Goal: Task Accomplishment & Management: Manage account settings

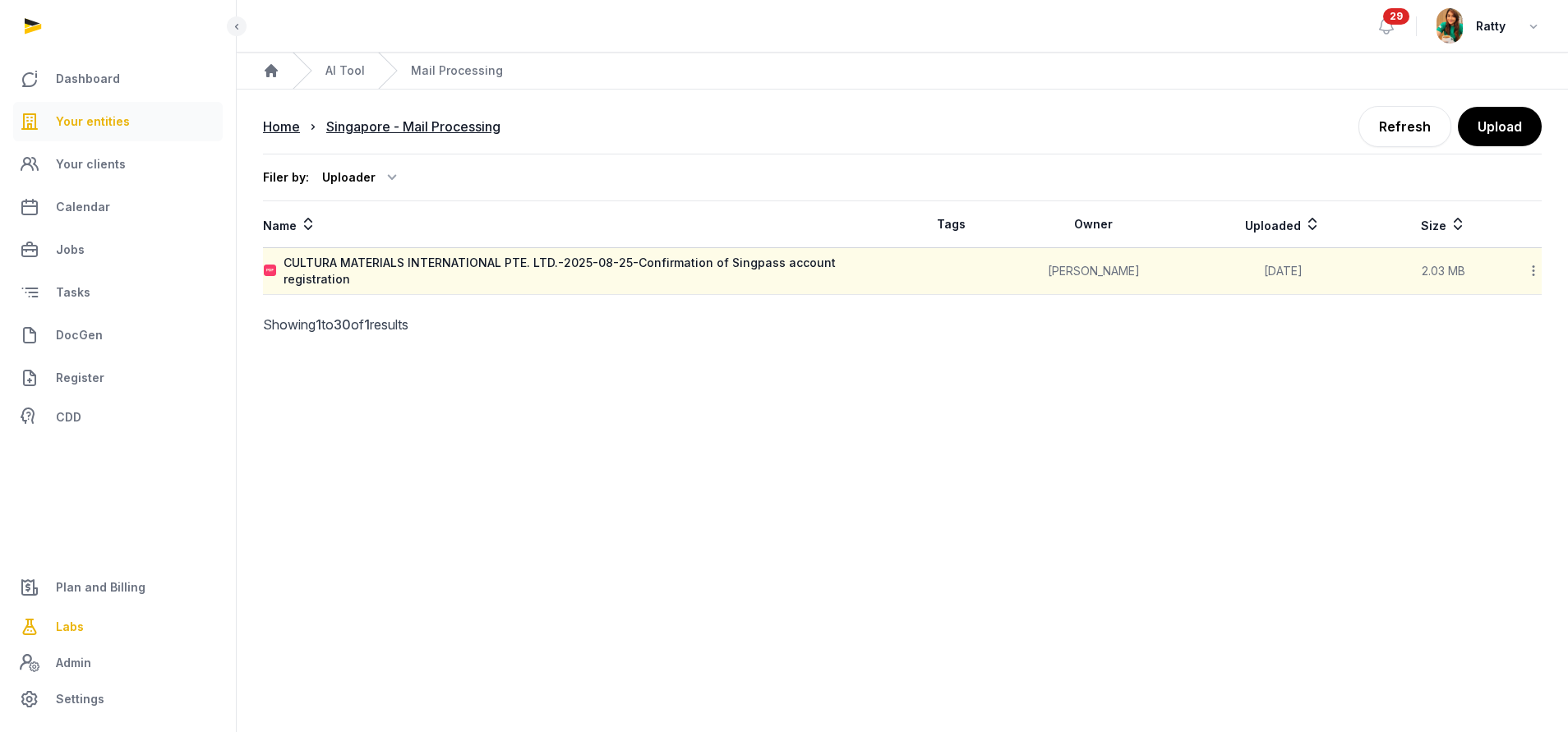
click at [103, 124] on span "Your entities" at bounding box center [93, 121] width 74 height 20
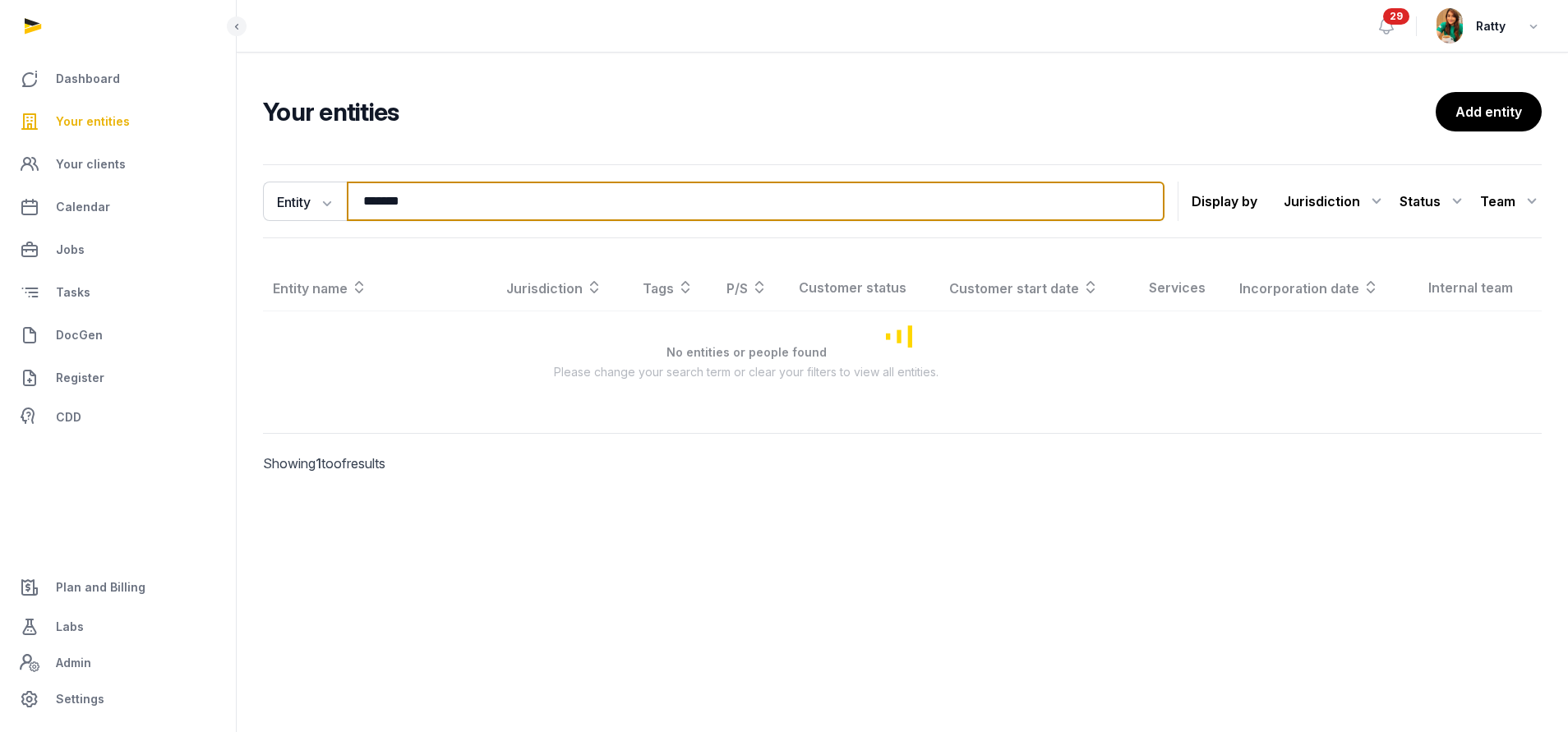
drag, startPoint x: 443, startPoint y: 195, endPoint x: -103, endPoint y: 195, distance: 546.0
click at [0, 195] on html "Dashboard Your entities Your clients Calendar Jobs Tasks DocGen Register CDD Pl…" at bounding box center [784, 366] width 1568 height 732
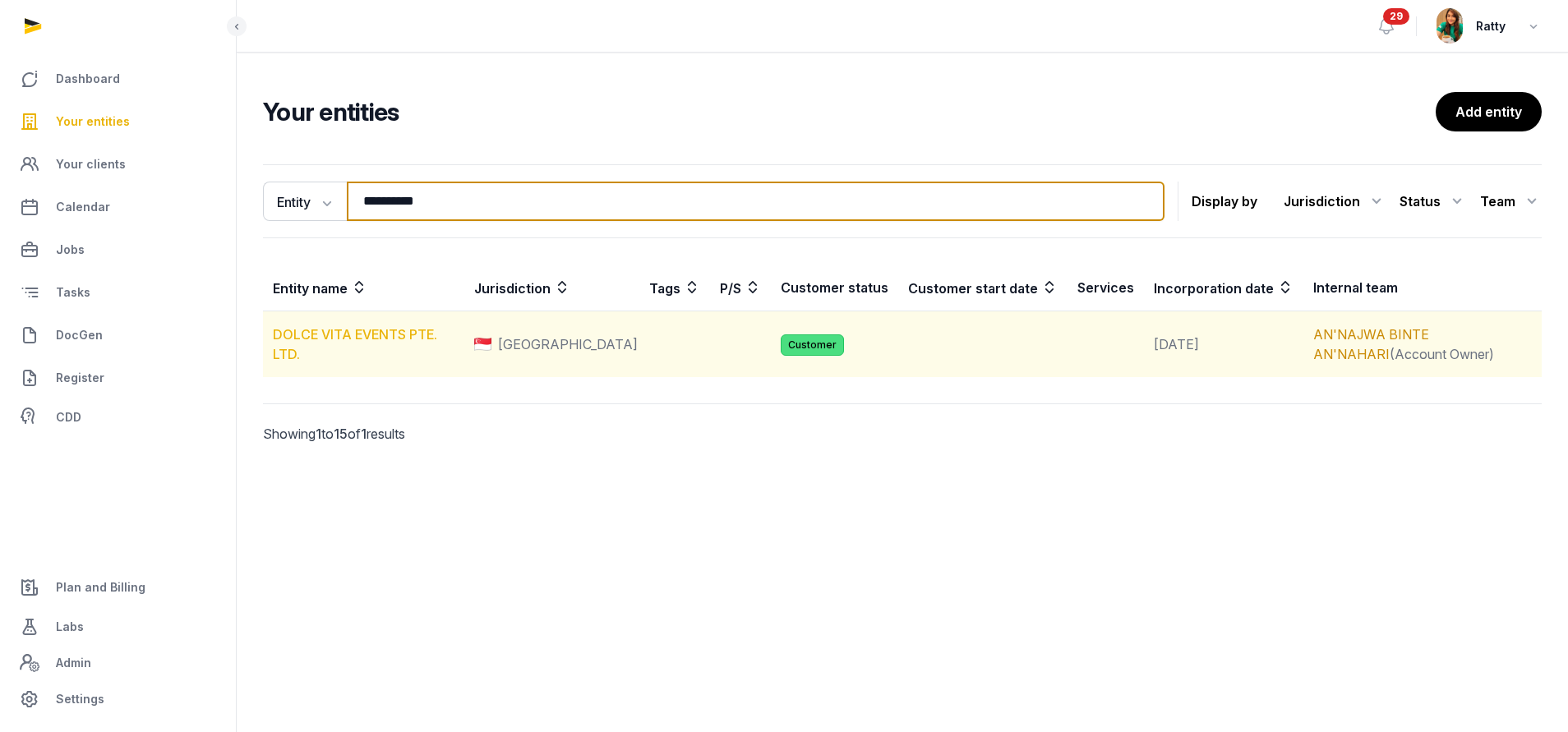
type input "**********"
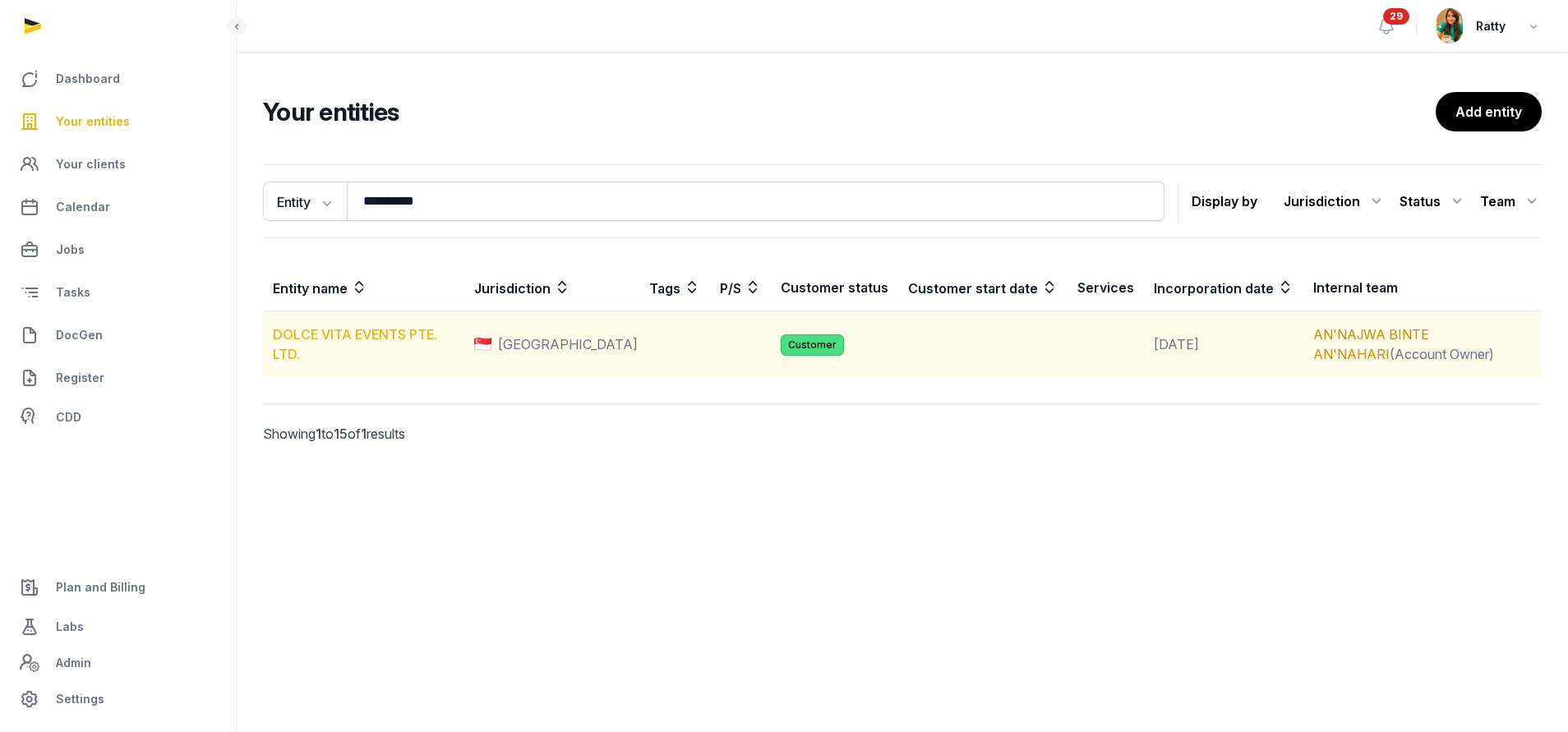
click at [387, 336] on link "DOLCE VITA EVENTS PTE. LTD." at bounding box center [355, 344] width 165 height 36
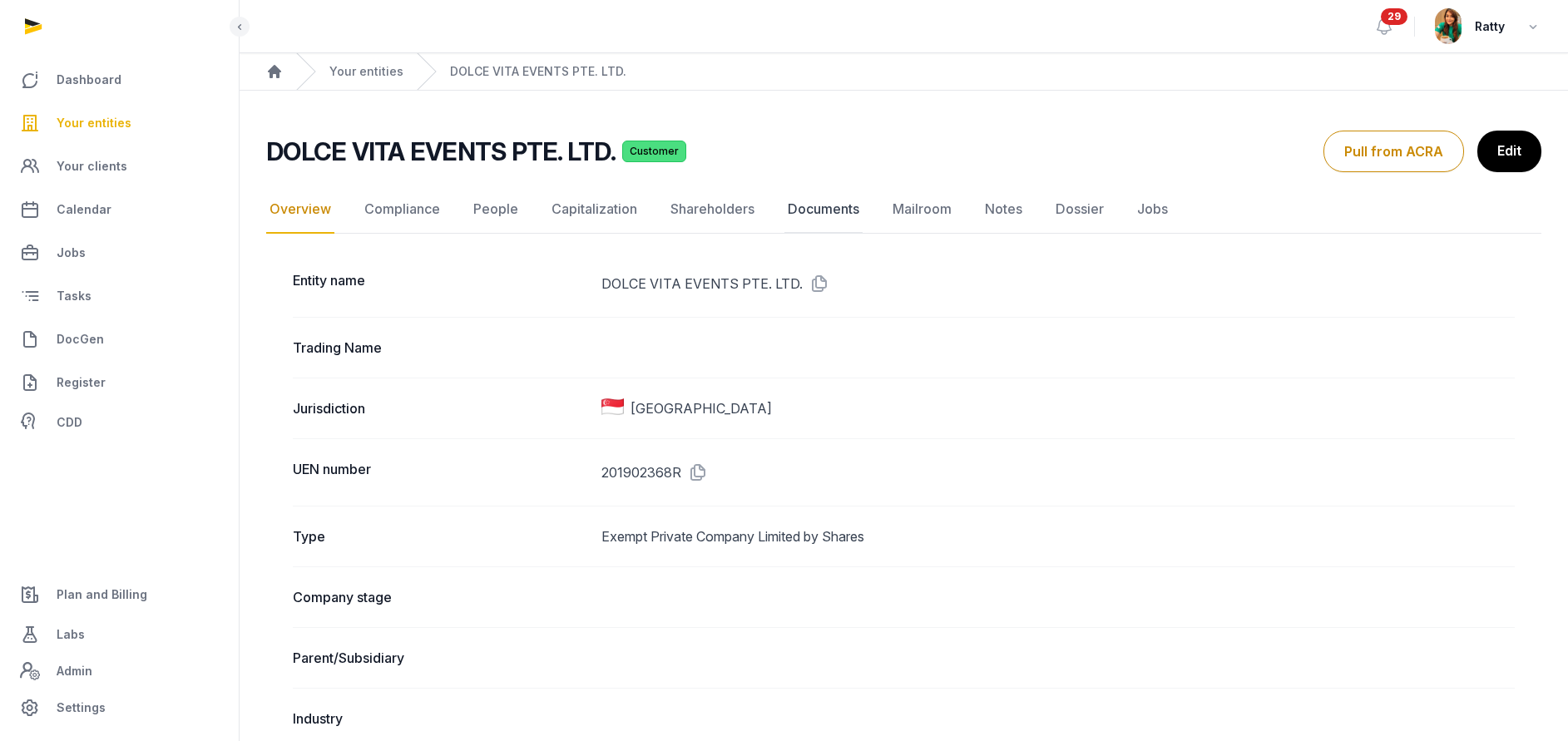
click at [826, 215] on link "Documents" at bounding box center [824, 210] width 78 height 49
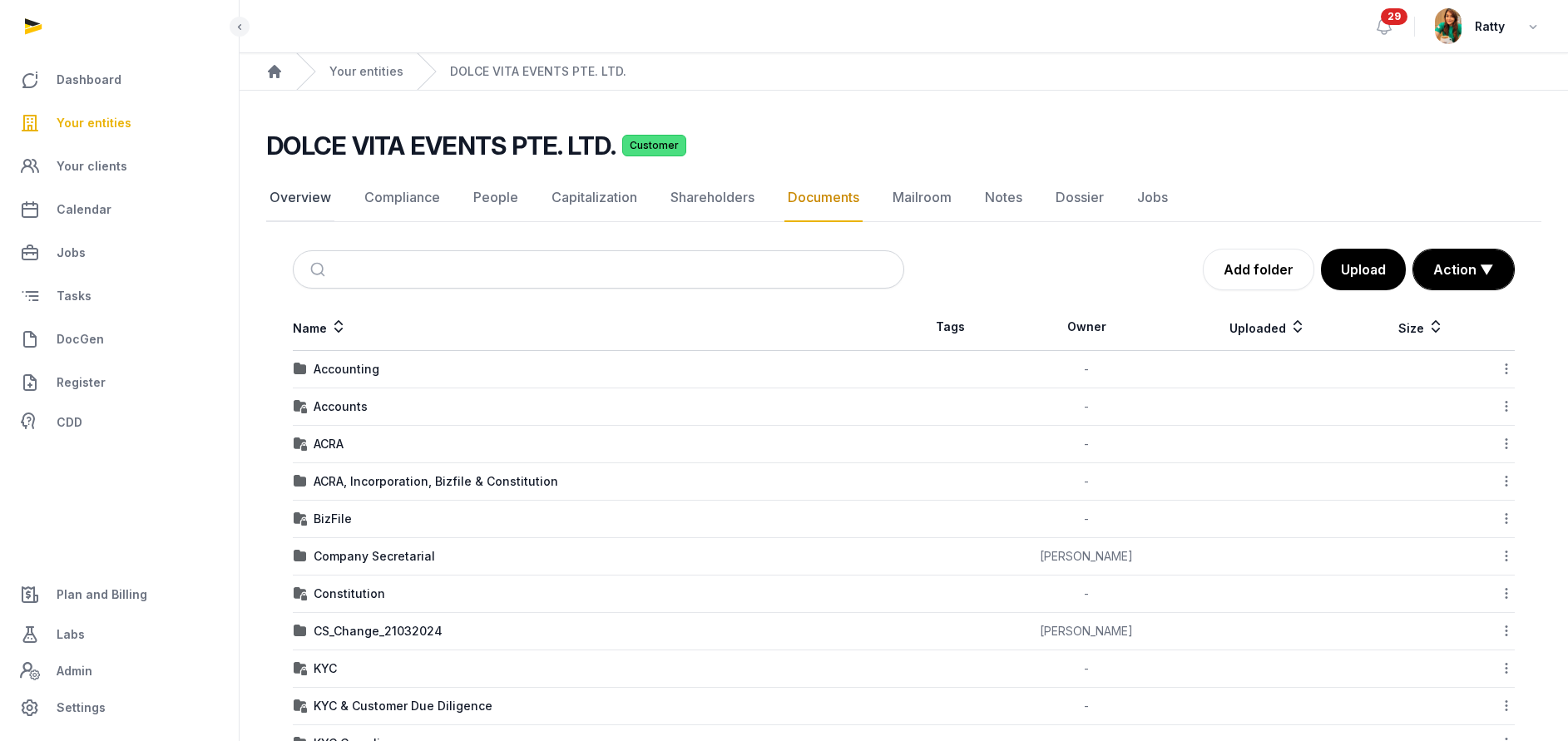
click at [323, 211] on link "Overview" at bounding box center [300, 198] width 69 height 49
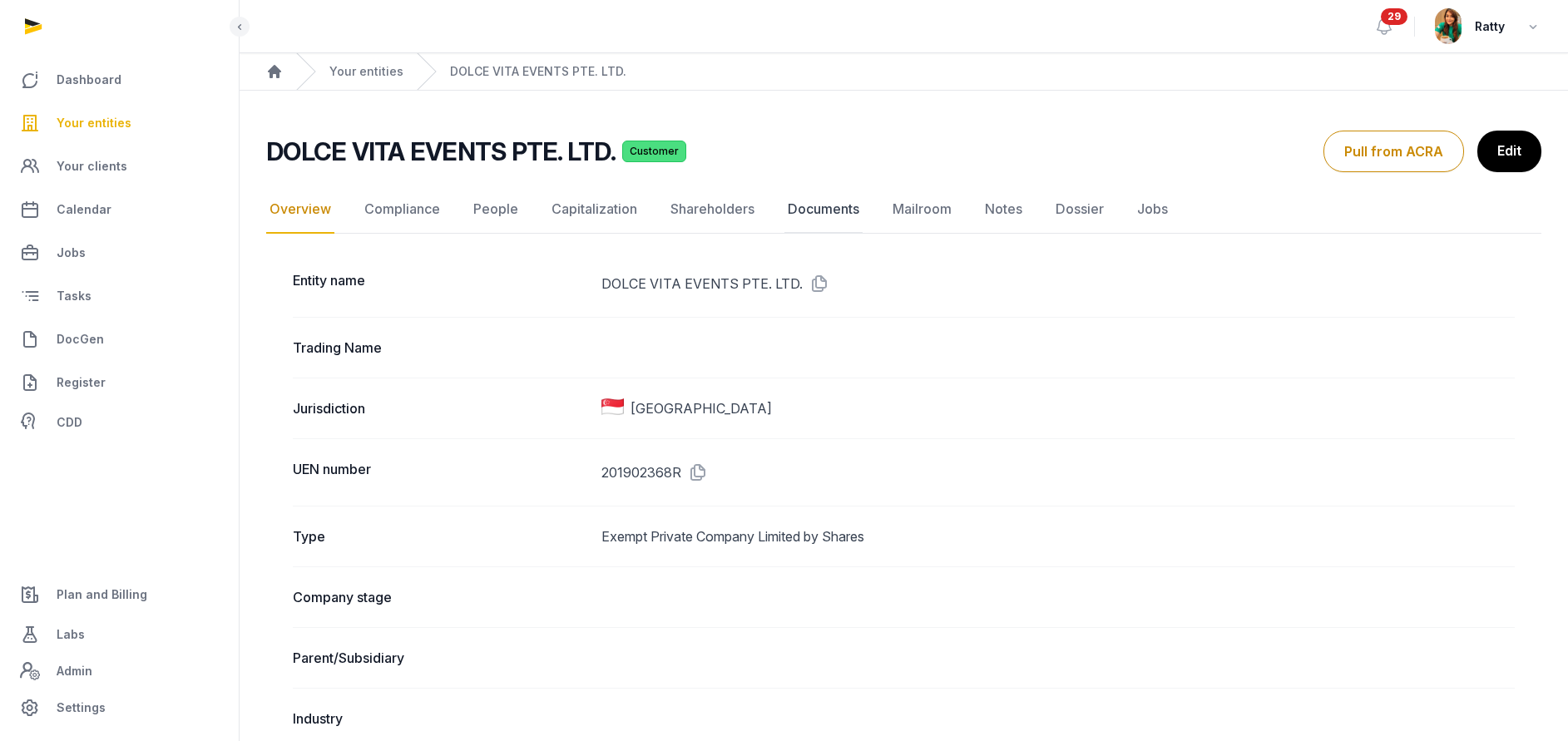
click at [836, 209] on link "Documents" at bounding box center [824, 210] width 78 height 49
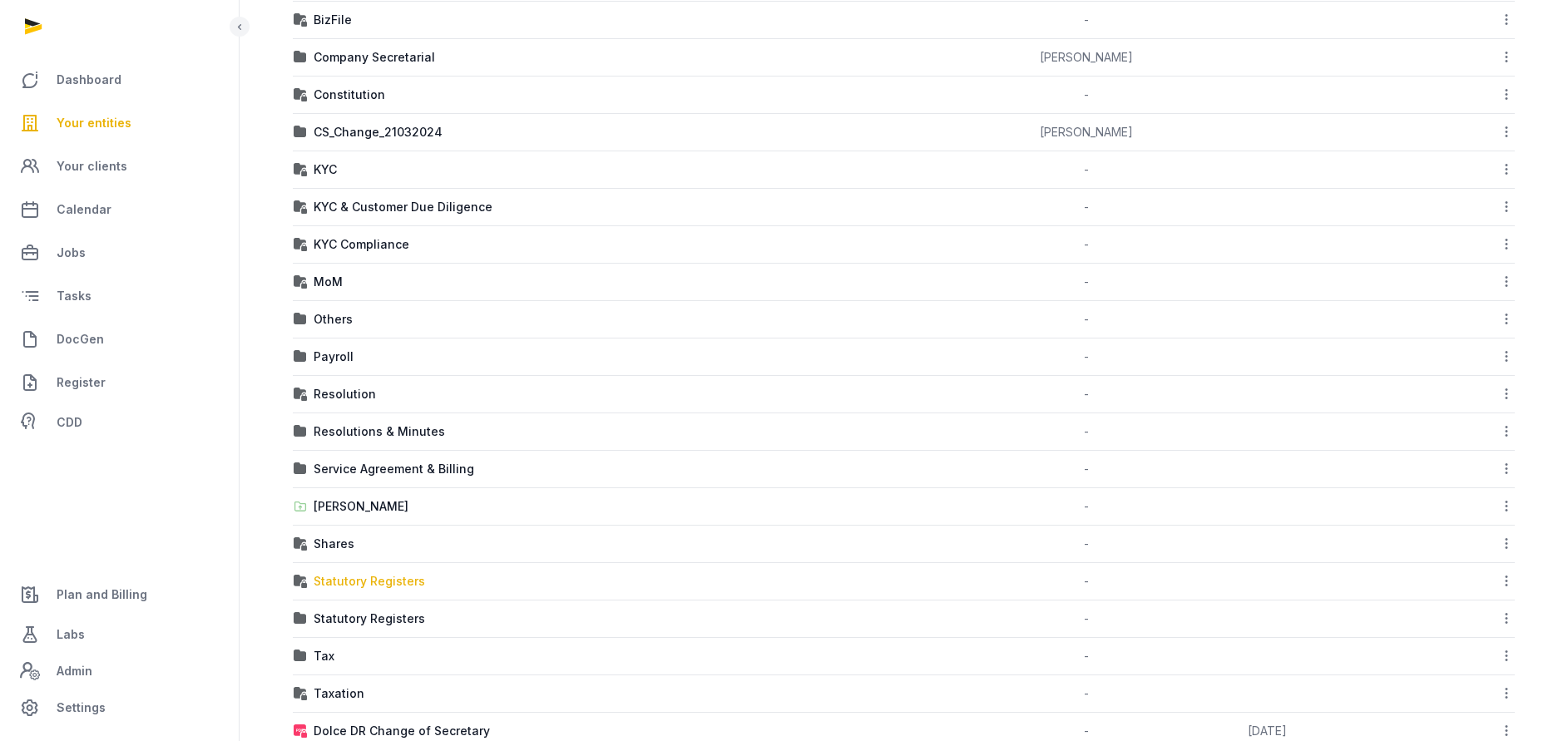
scroll to position [765, 0]
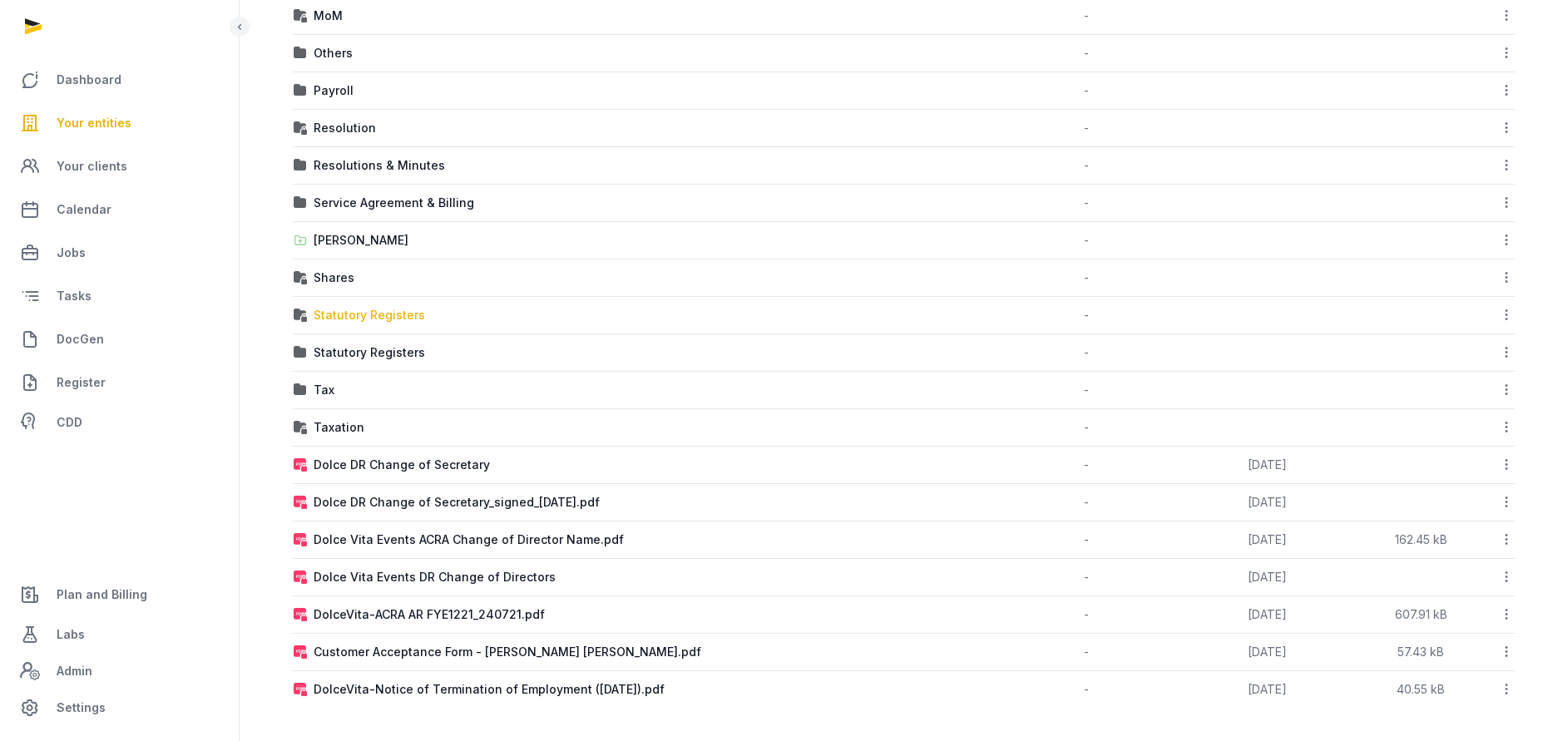
click at [353, 322] on div "Statutory Registers" at bounding box center [369, 314] width 111 height 17
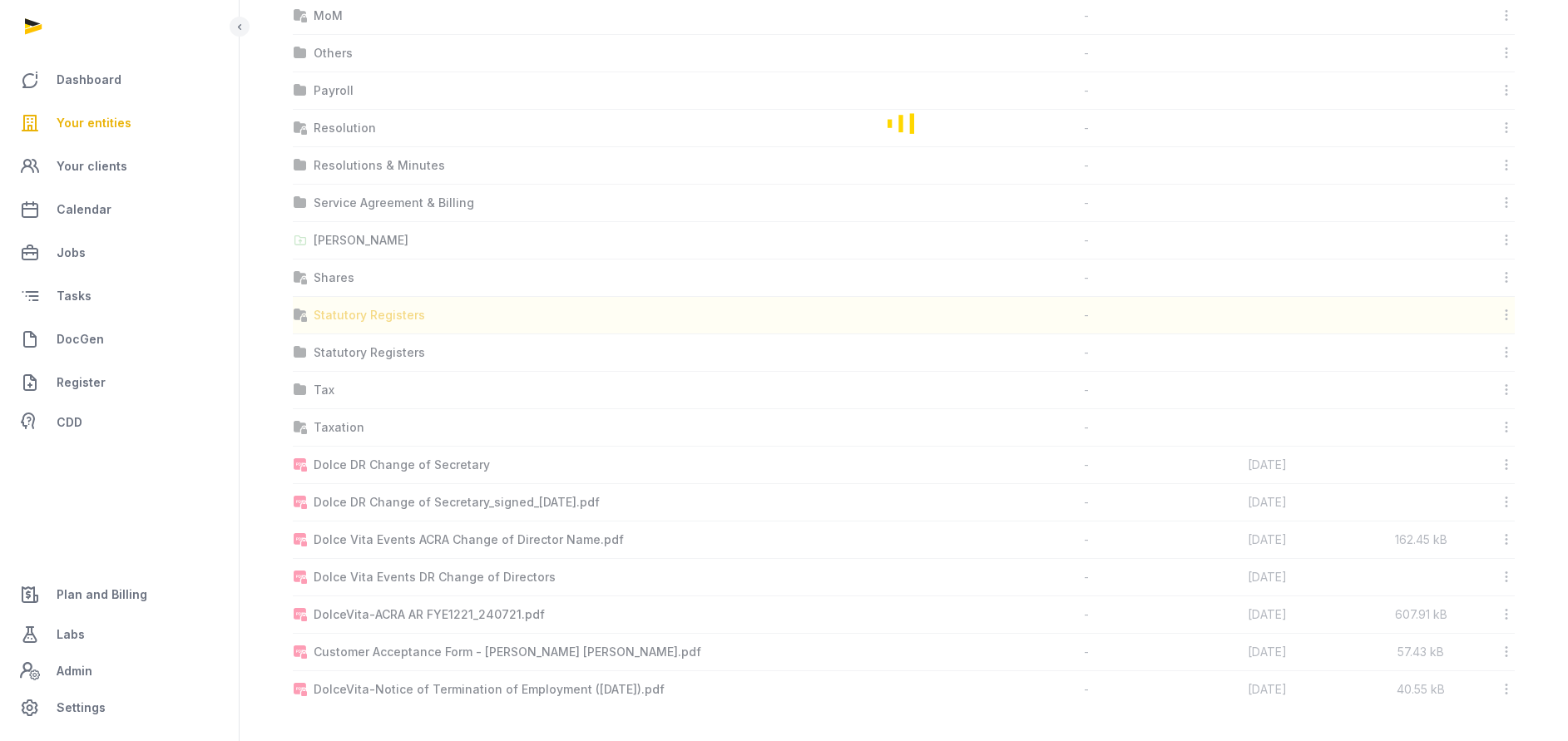
scroll to position [0, 0]
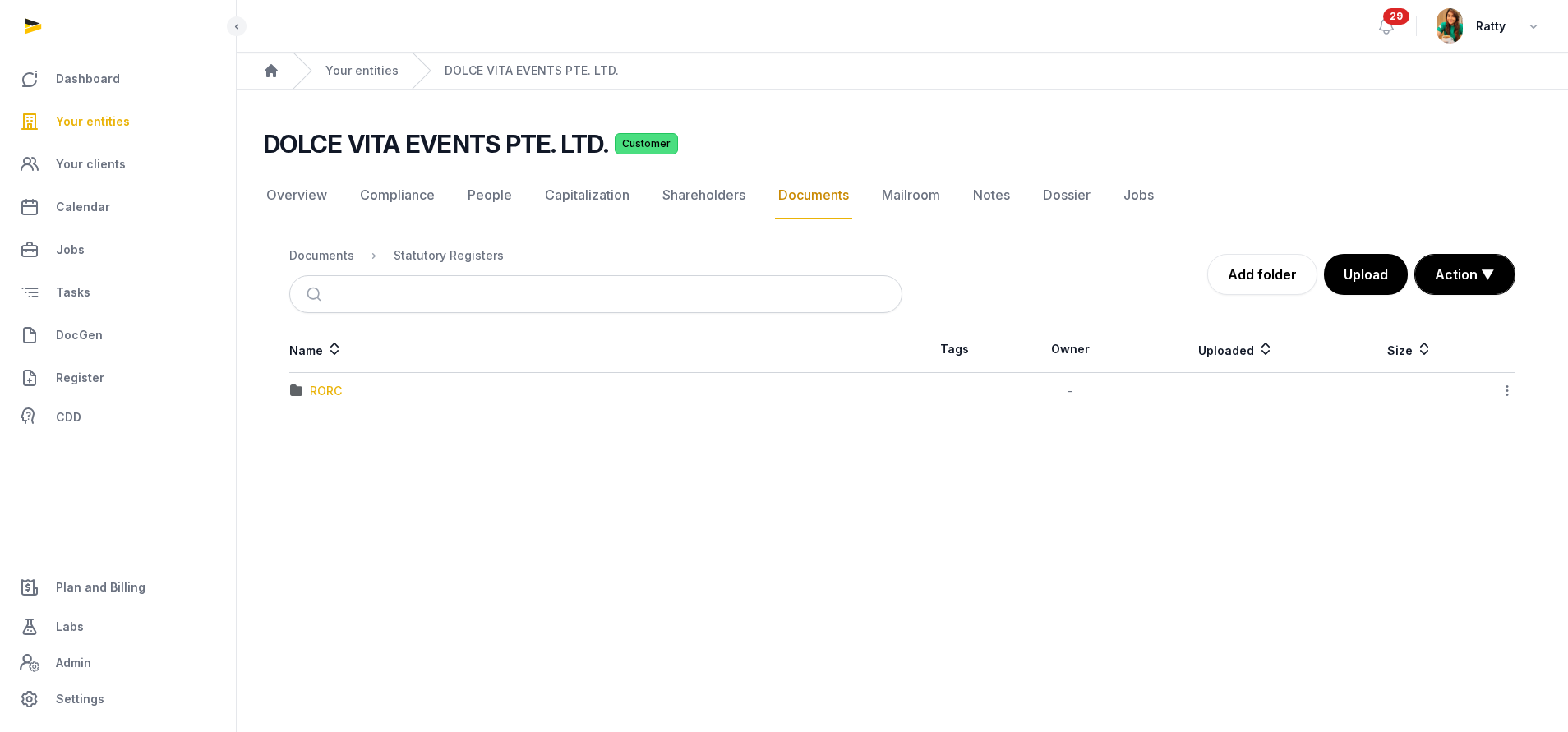
click at [319, 389] on div "RORC" at bounding box center [325, 390] width 32 height 16
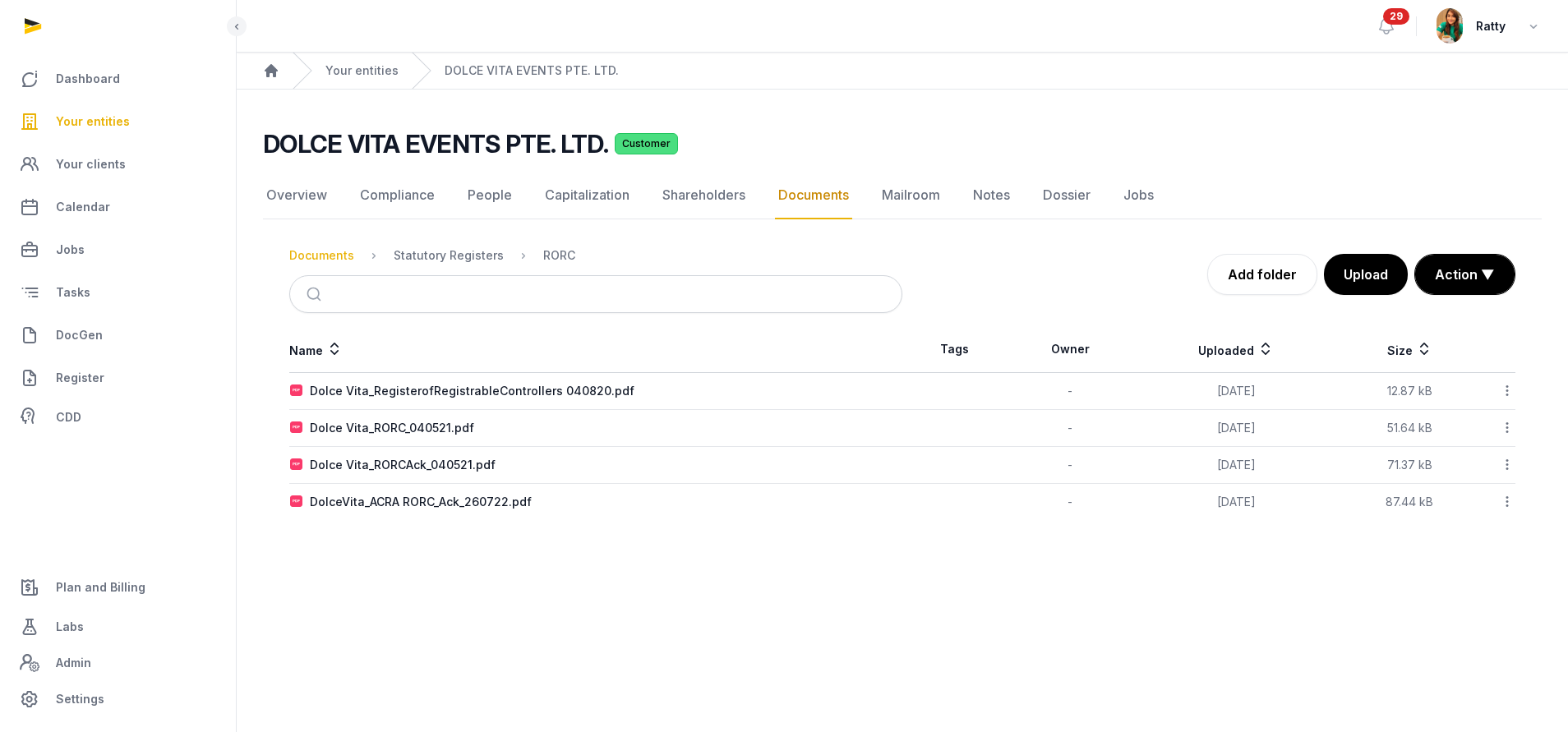
click at [319, 250] on div "Documents" at bounding box center [322, 255] width 65 height 16
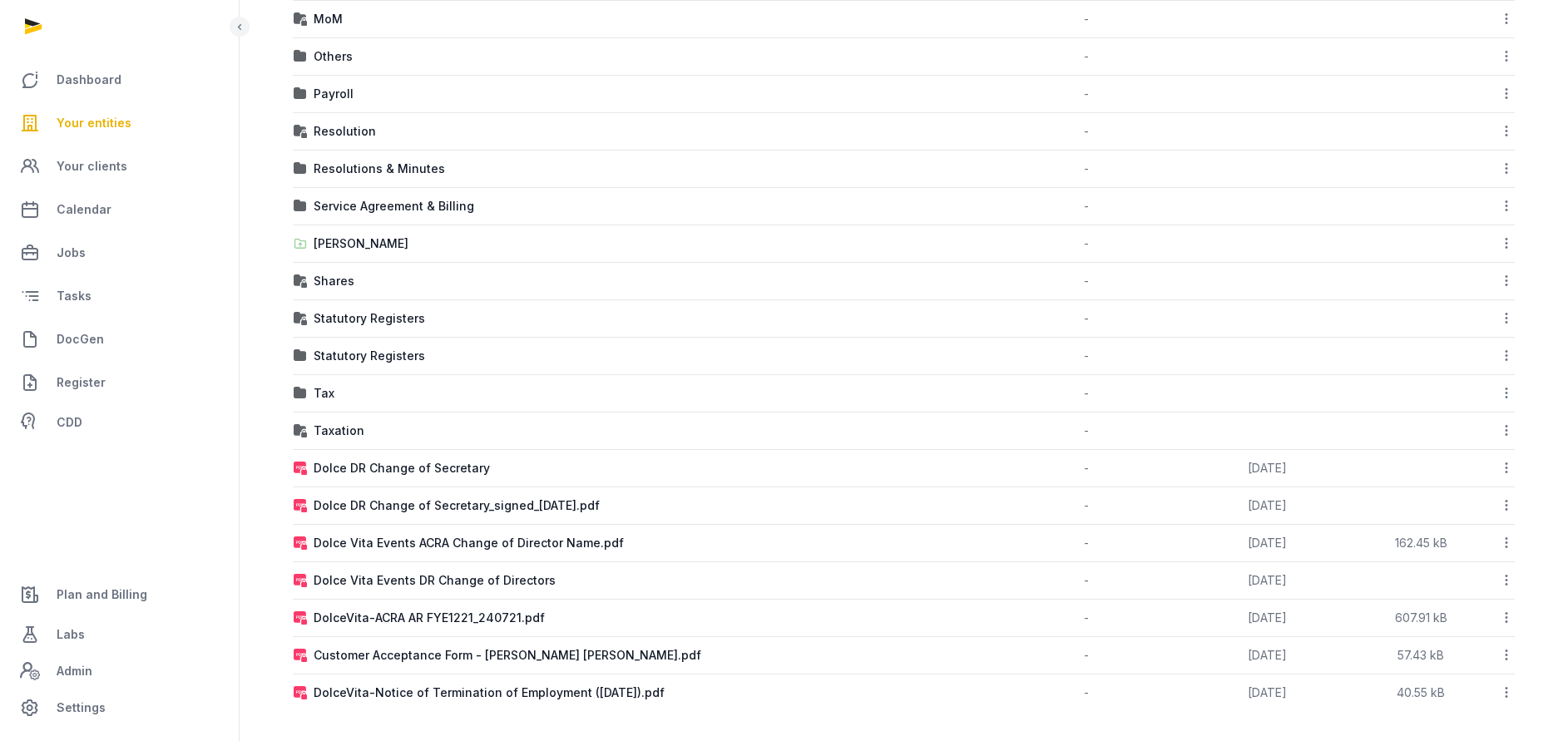
scroll to position [765, 0]
click at [365, 312] on div "Statutory Registers" at bounding box center [369, 314] width 111 height 17
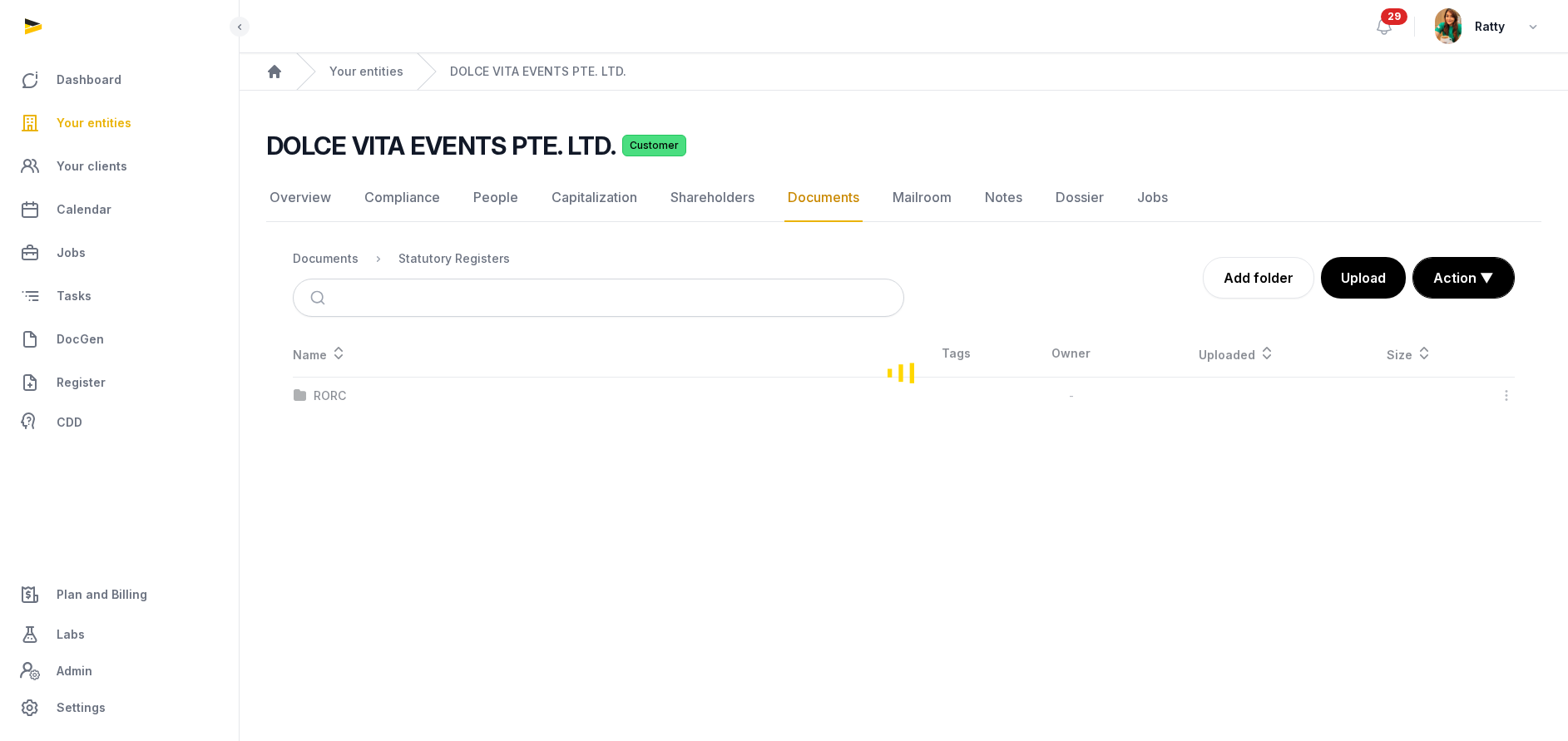
scroll to position [0, 0]
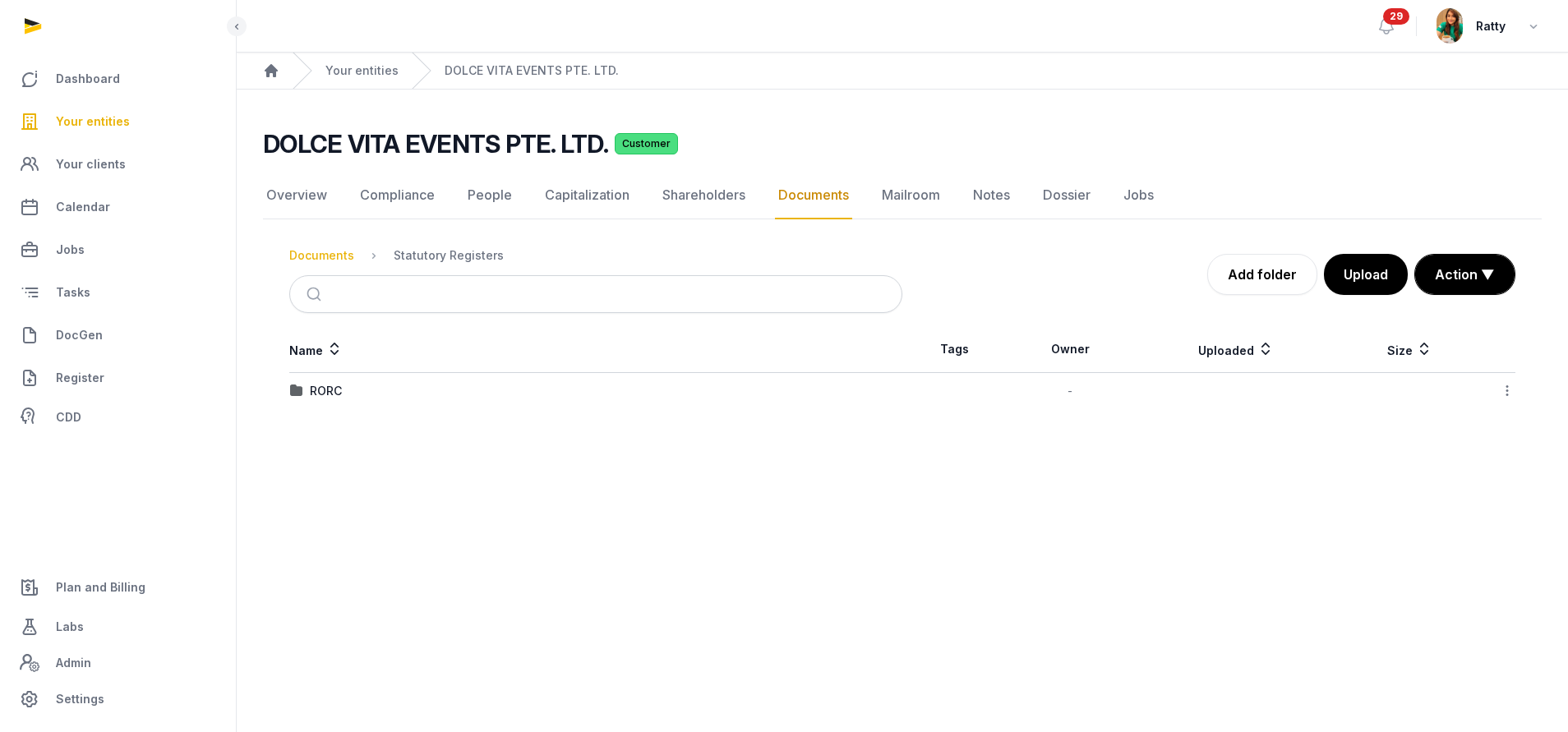
click at [348, 252] on div "Documents" at bounding box center [322, 255] width 65 height 16
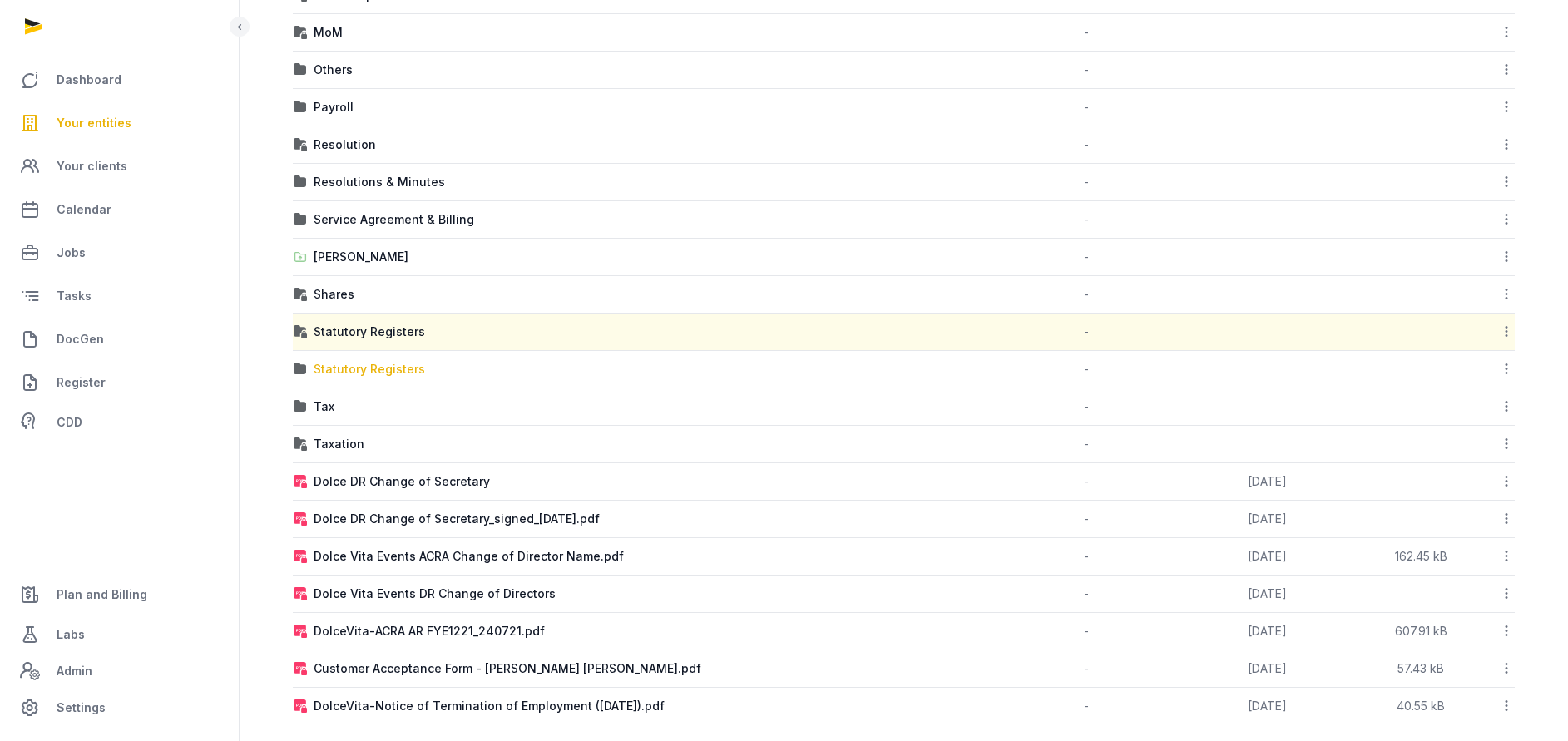
click at [367, 368] on div "Statutory Registers" at bounding box center [369, 369] width 111 height 17
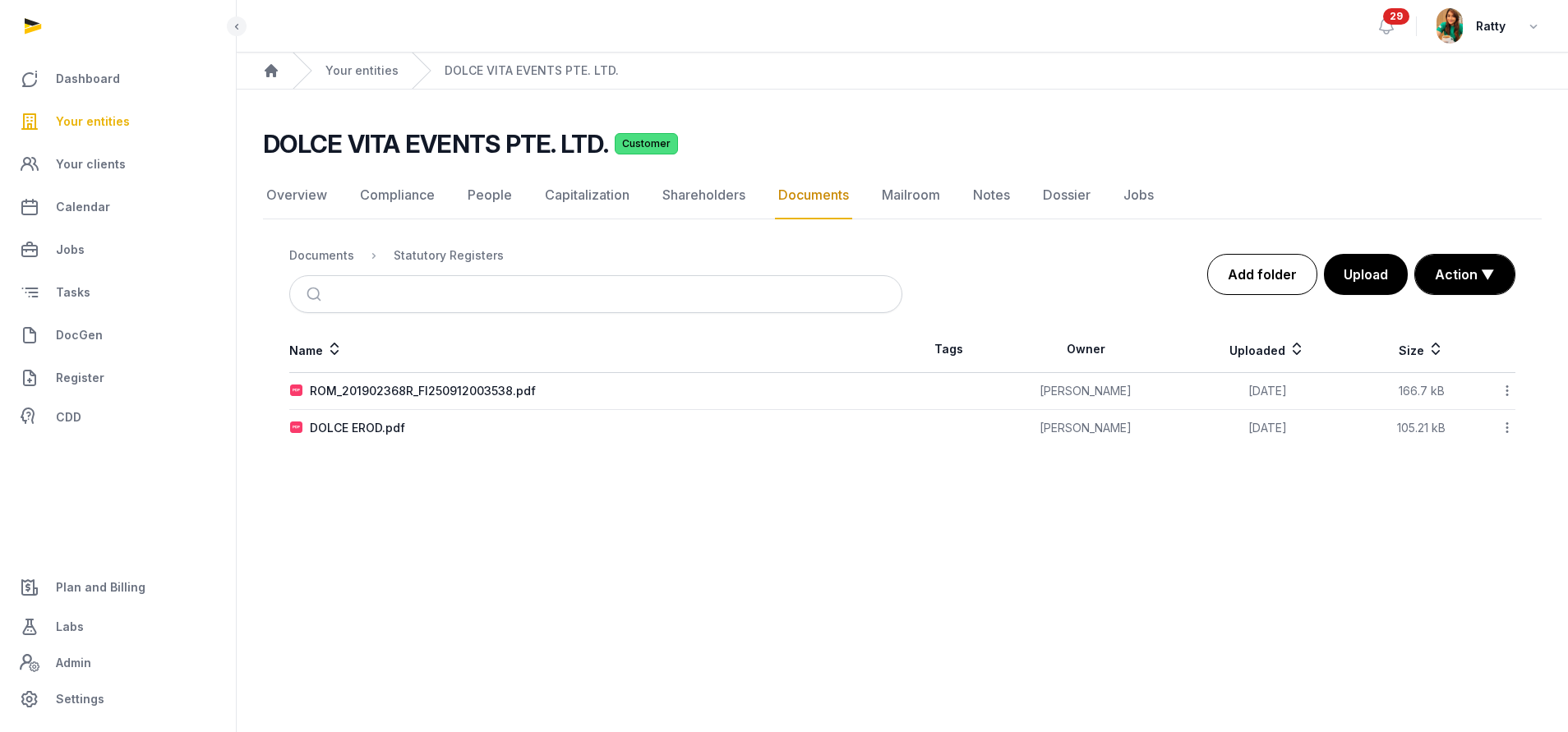
click at [1273, 271] on link "Add folder" at bounding box center [1262, 275] width 110 height 41
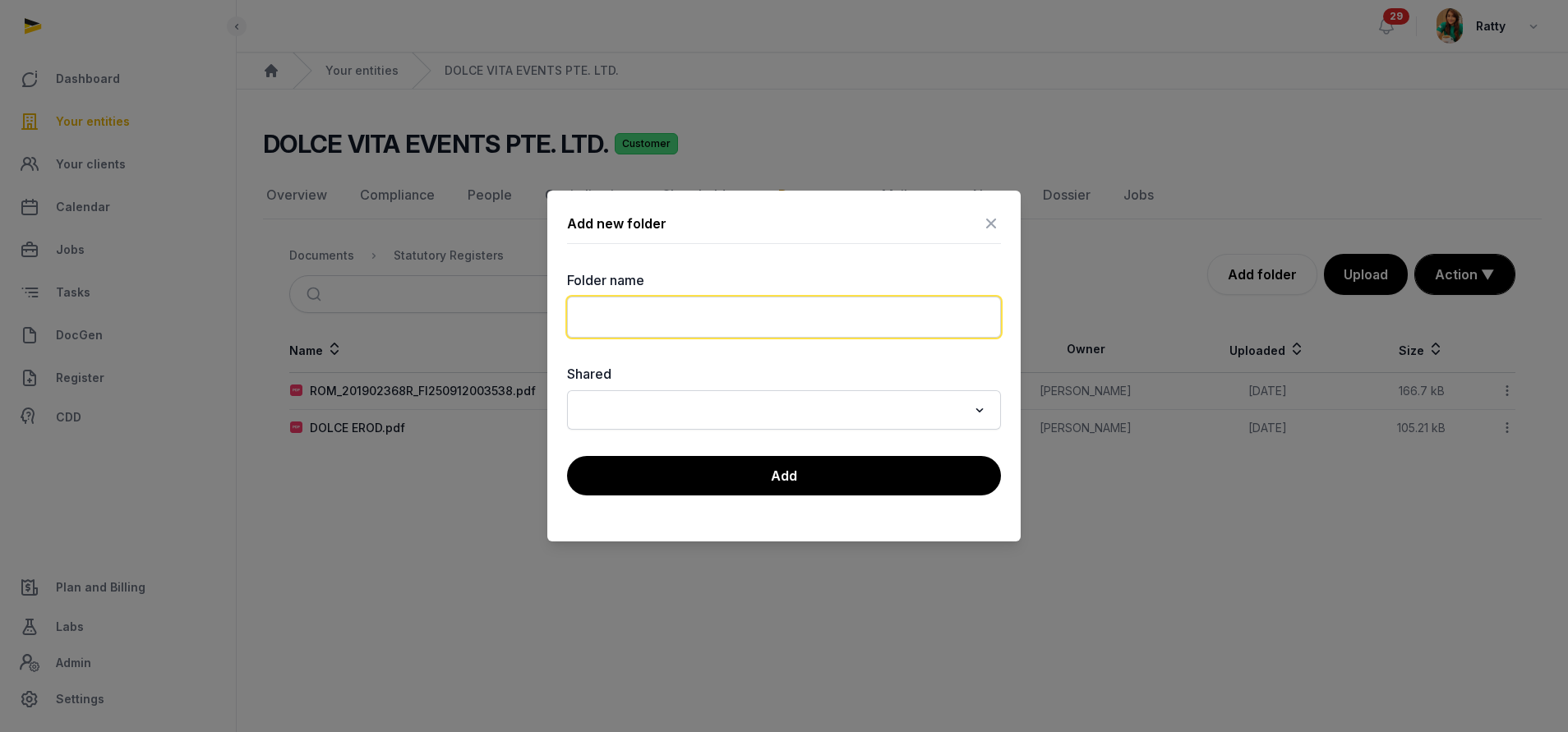
click at [820, 330] on input "text" at bounding box center [784, 318] width 434 height 41
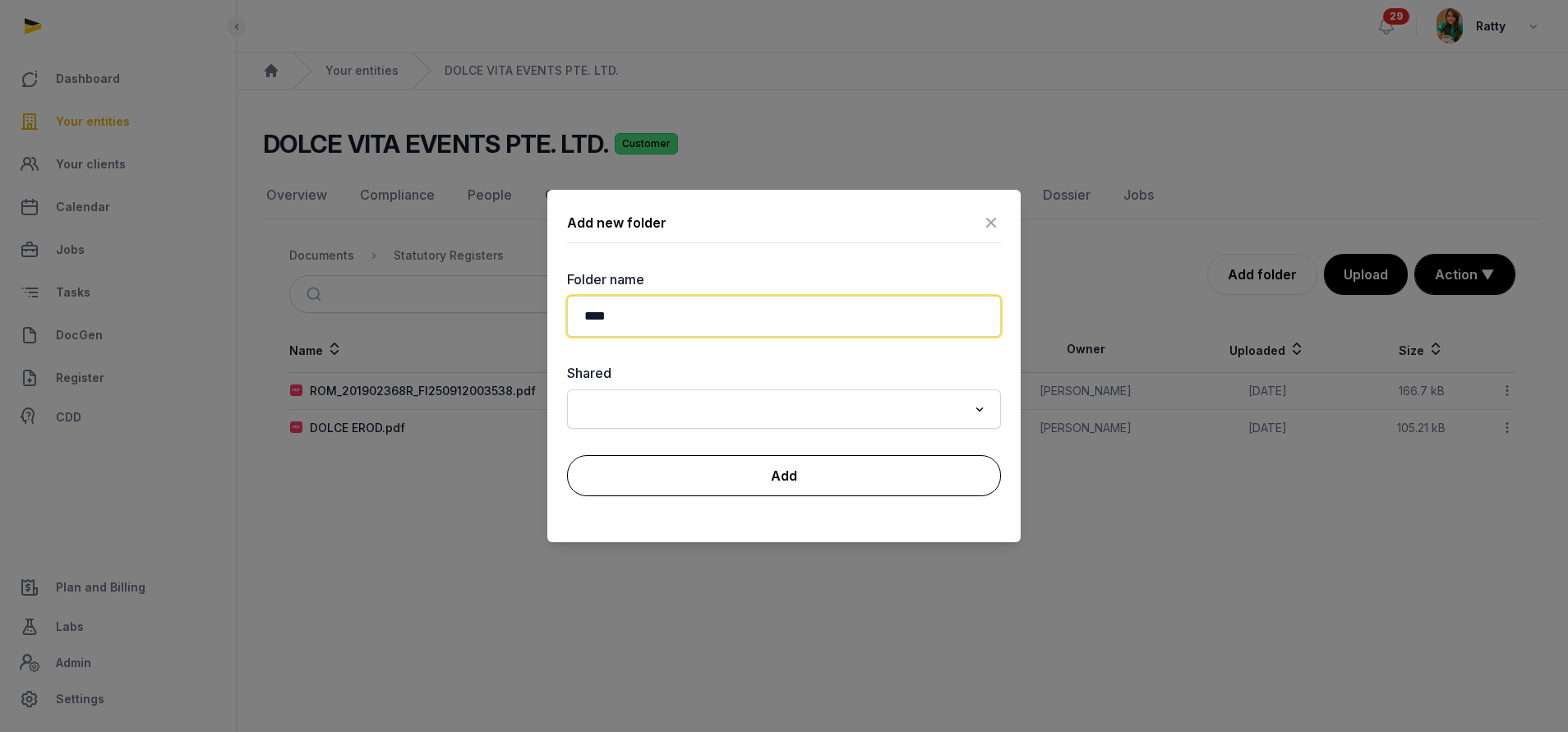
type input "****"
click at [800, 487] on button "Add" at bounding box center [784, 476] width 434 height 41
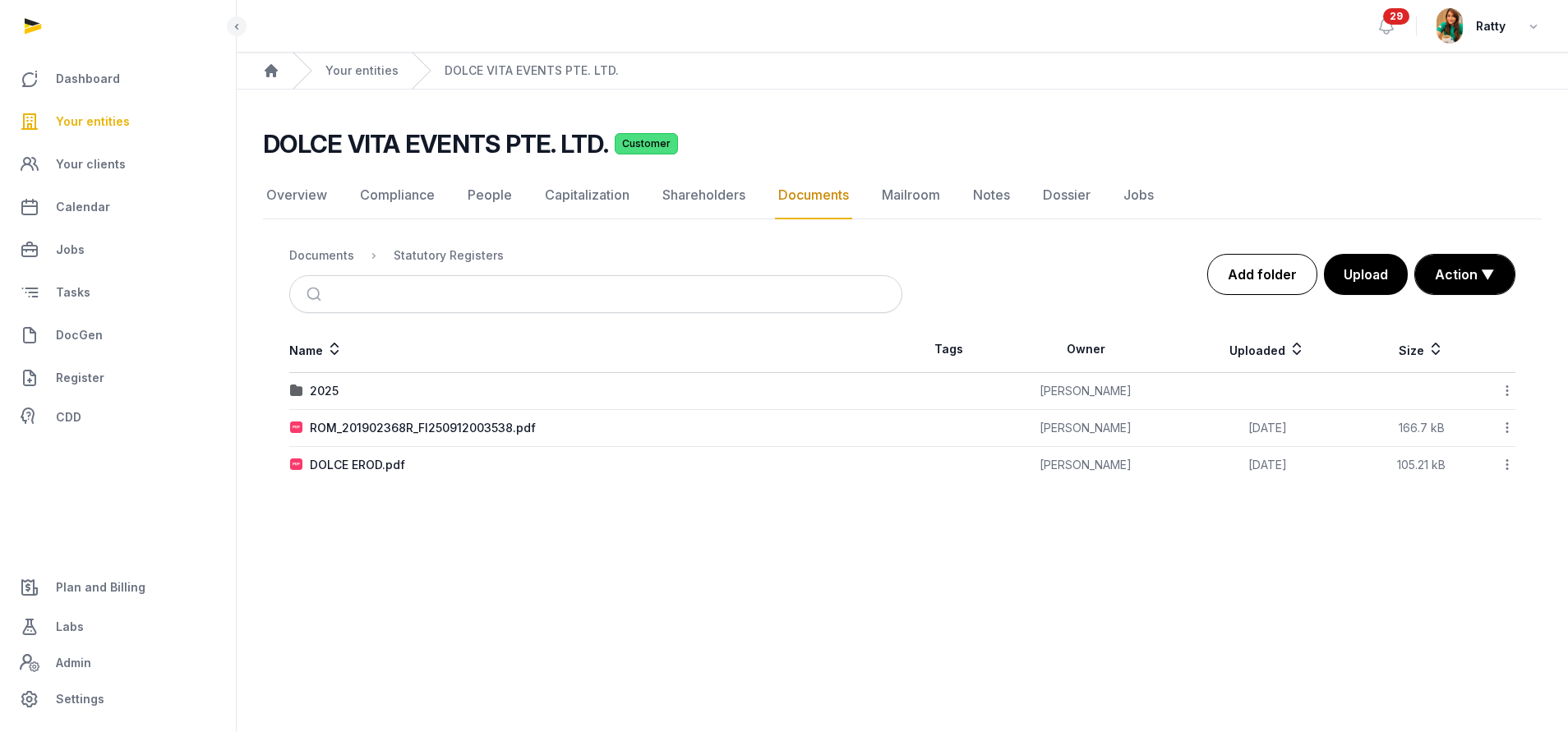
click at [1262, 281] on link "Add folder" at bounding box center [1262, 275] width 110 height 41
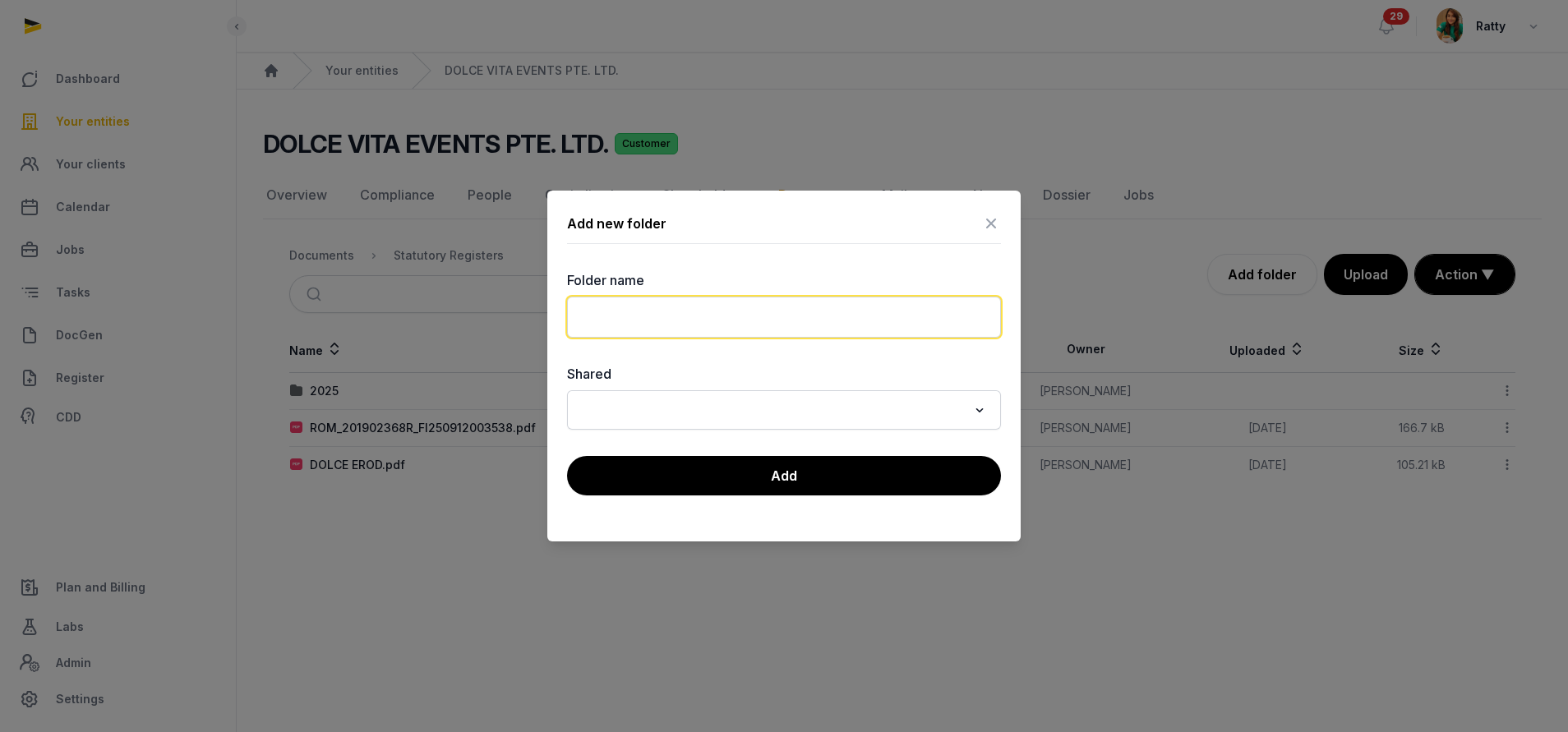
click at [881, 323] on input "text" at bounding box center [784, 318] width 434 height 41
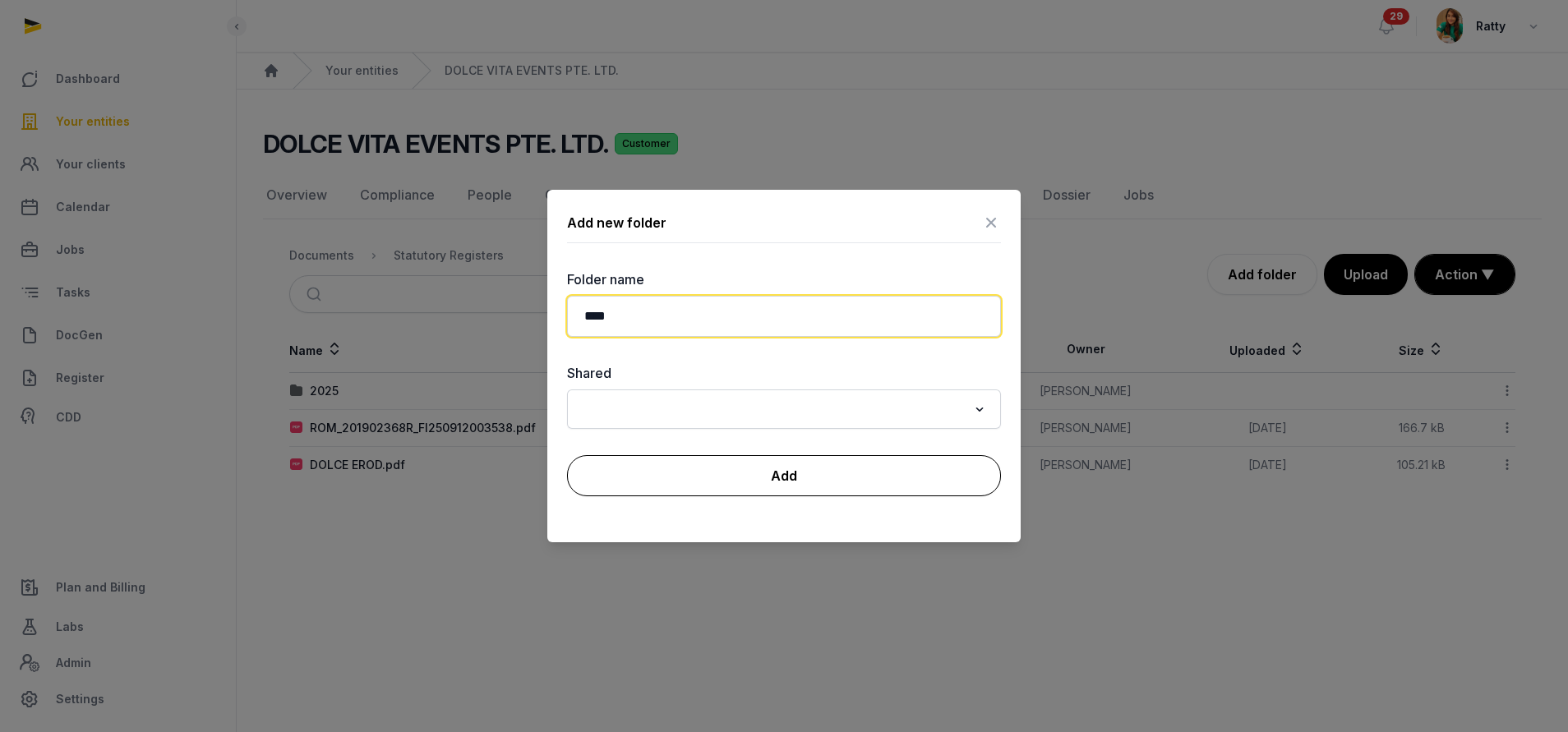
type input "****"
click at [795, 474] on button "Add" at bounding box center [784, 476] width 434 height 41
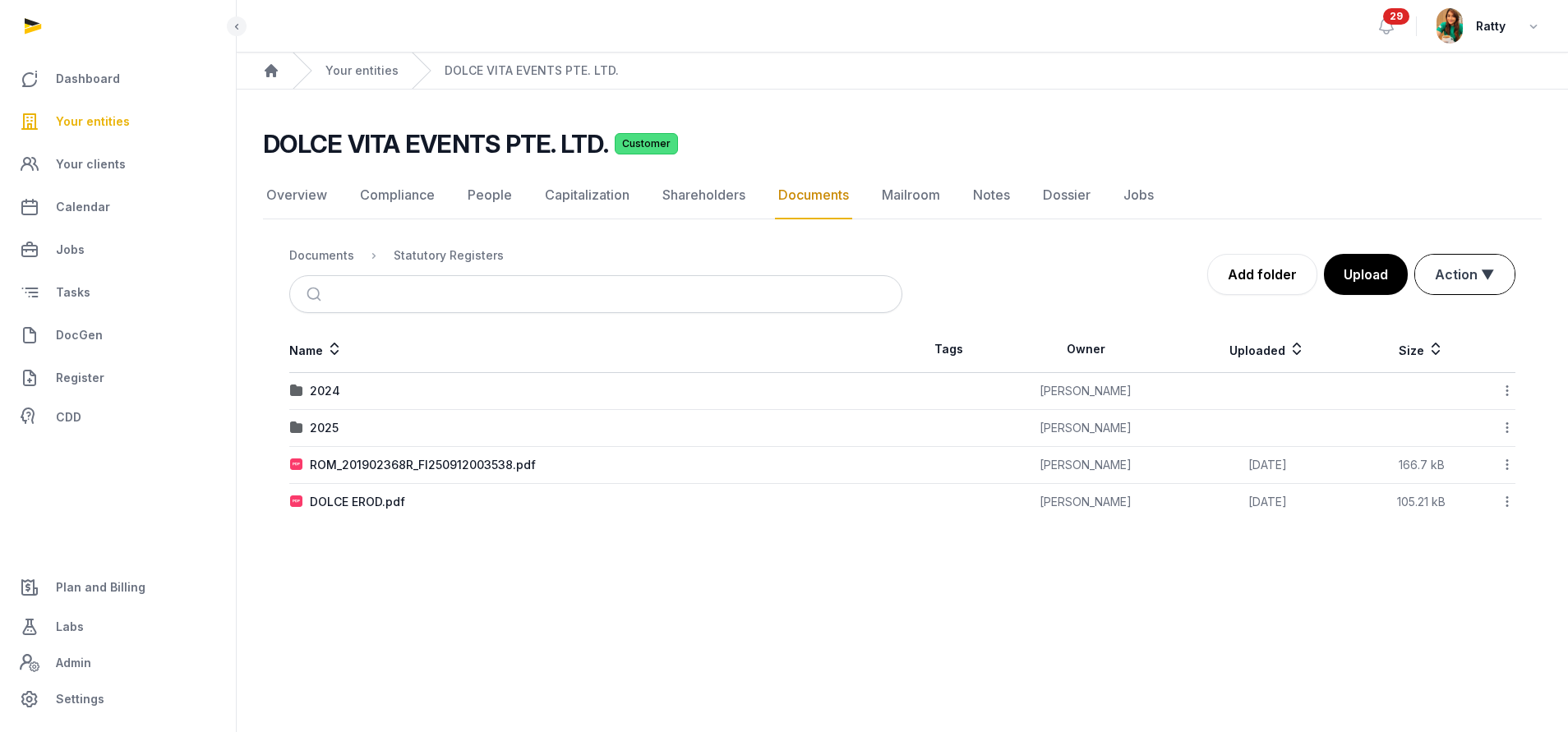
click at [1480, 260] on button "Action ▼" at bounding box center [1465, 275] width 100 height 39
click at [1423, 336] on div "Move" at bounding box center [1450, 342] width 131 height 33
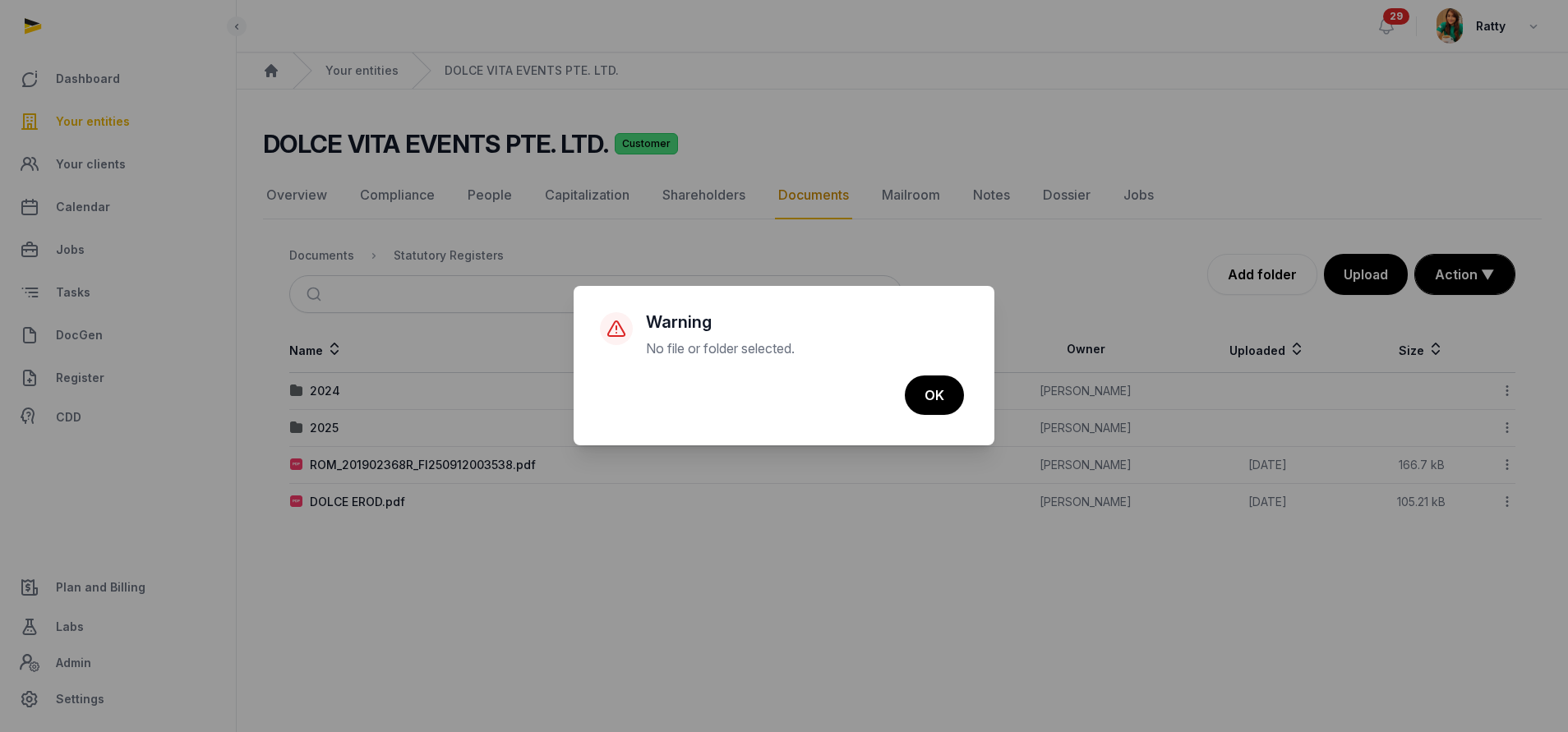
click at [1453, 282] on div "× Warning No file or folder selected. Cancel No OK" at bounding box center [784, 366] width 1568 height 732
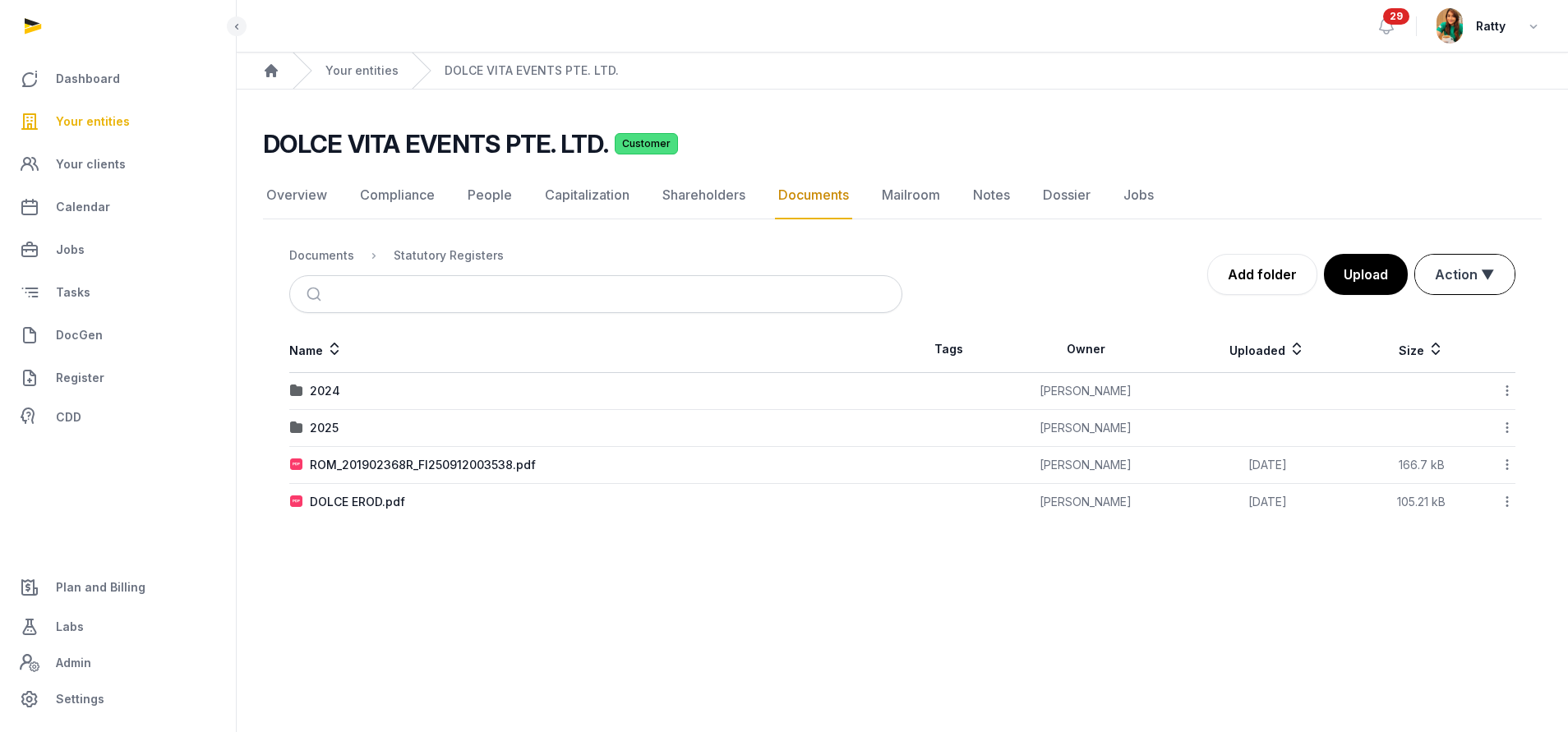
click at [1475, 281] on button "Action ▼" at bounding box center [1465, 275] width 100 height 39
click at [1437, 300] on div "Start select" at bounding box center [1450, 310] width 131 height 33
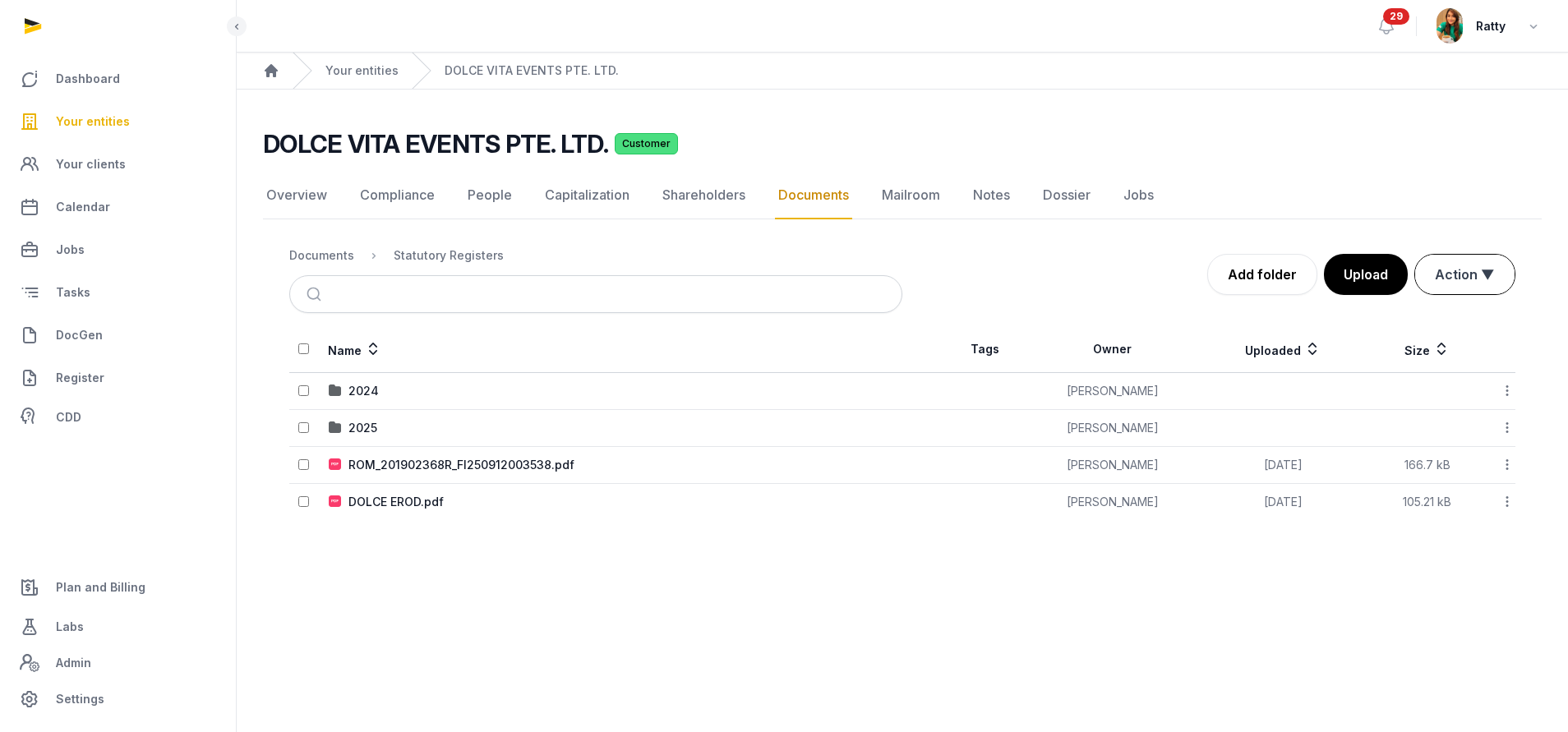
click at [1483, 282] on button "Action ▼" at bounding box center [1465, 275] width 100 height 39
click at [1396, 340] on div "Move" at bounding box center [1450, 342] width 131 height 33
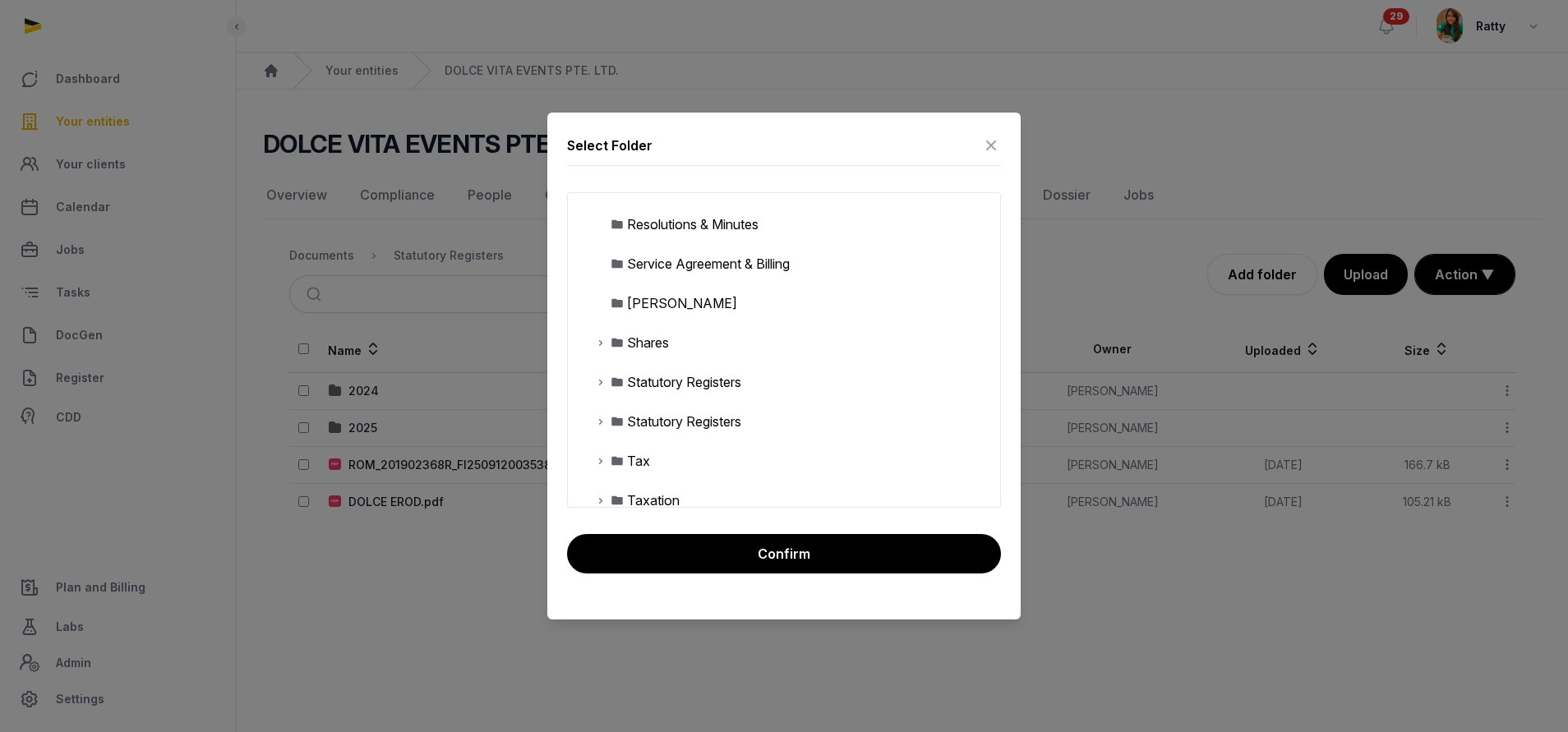
scroll to position [745, 0]
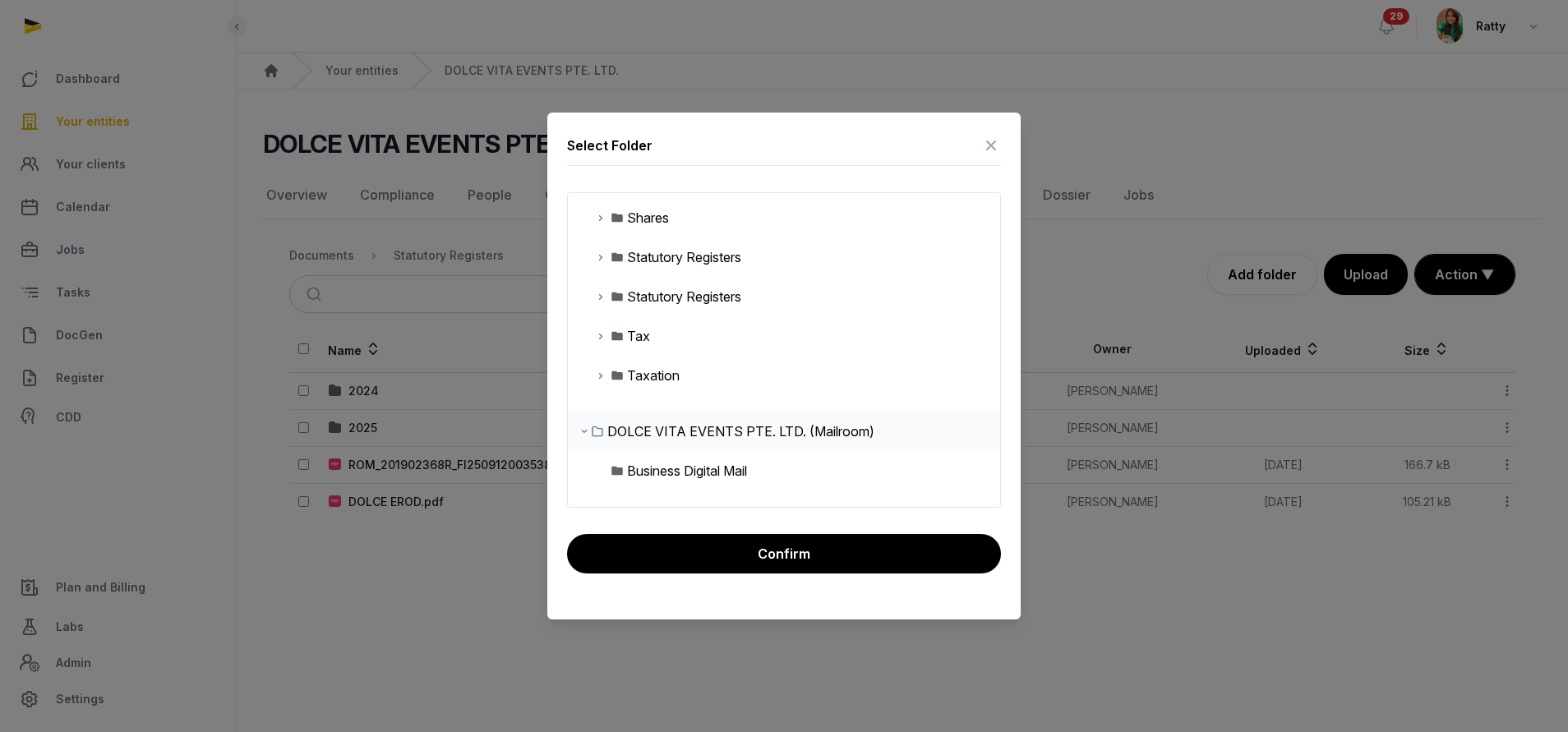
click at [595, 298] on icon at bounding box center [600, 296] width 13 height 20
click at [633, 374] on img at bounding box center [630, 375] width 13 height 13
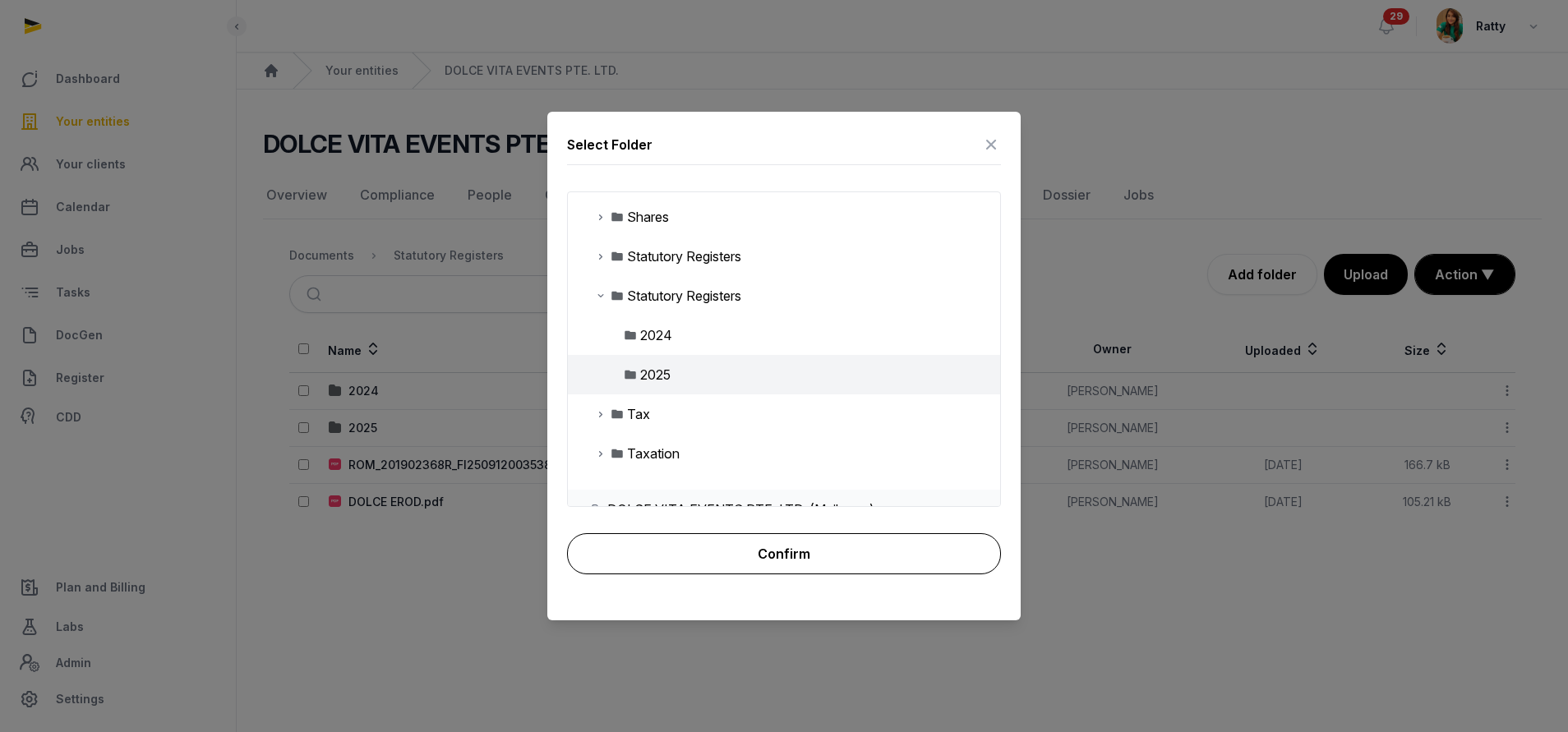
click at [752, 554] on button "Confirm" at bounding box center [784, 554] width 434 height 41
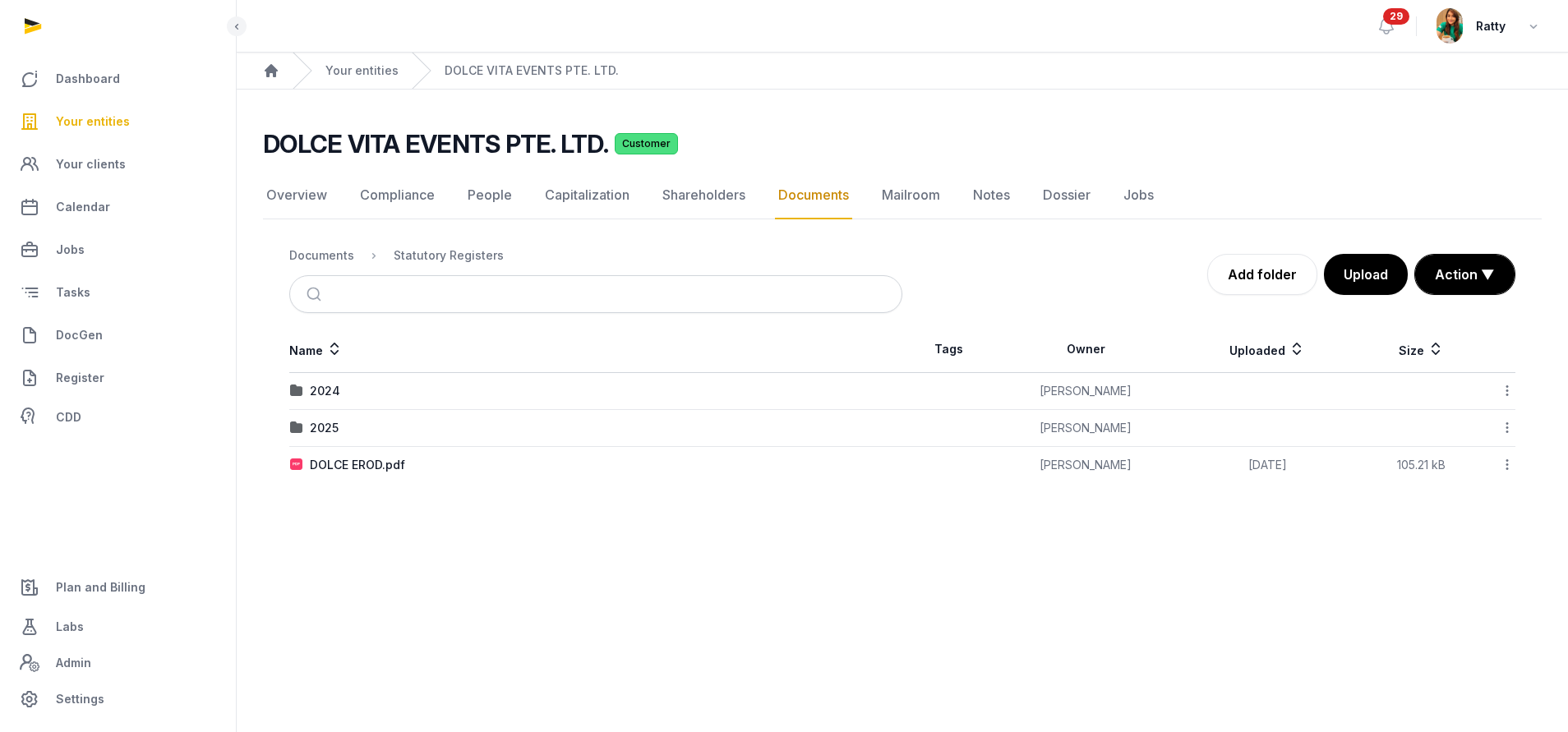
click at [1506, 463] on icon at bounding box center [1507, 465] width 15 height 17
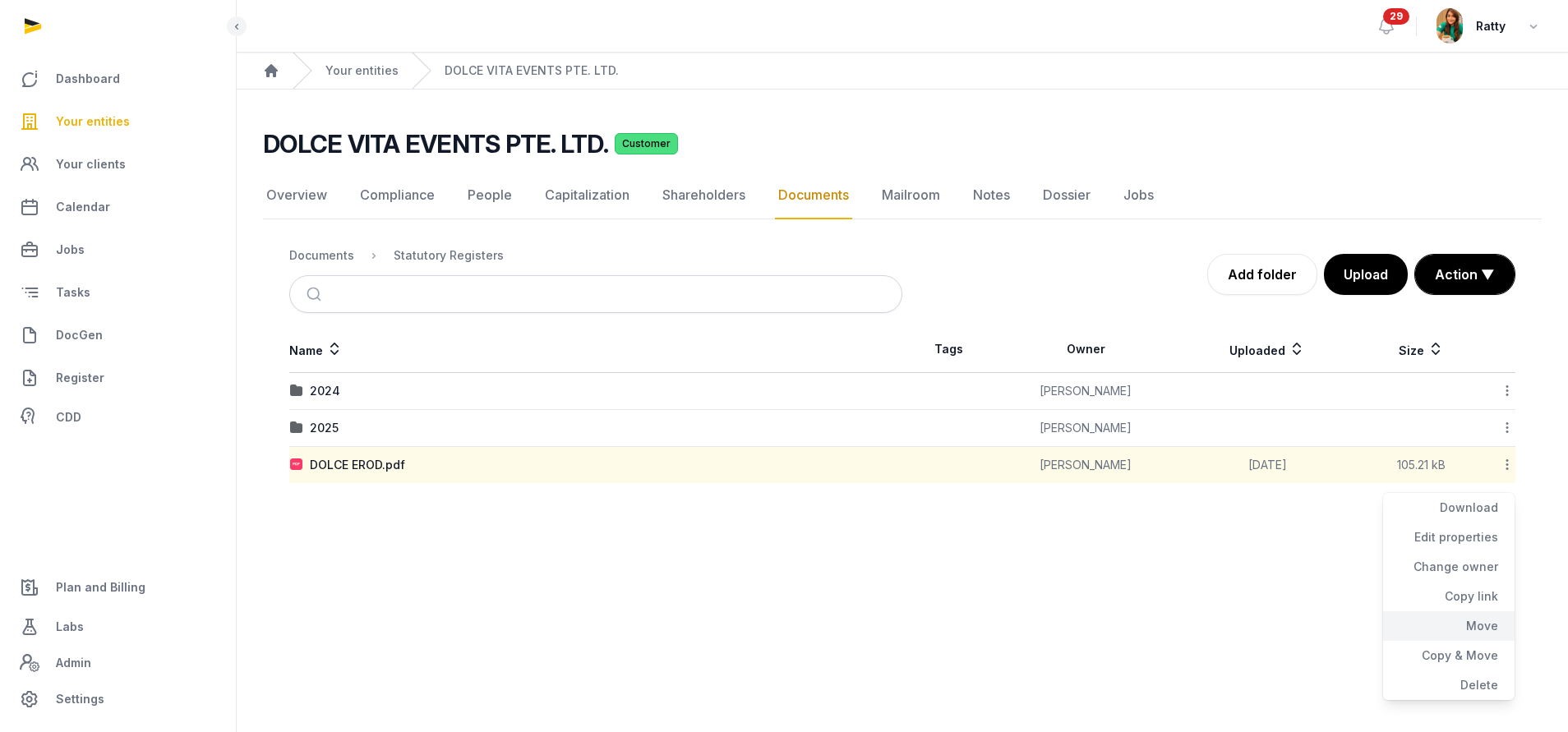
click at [1462, 625] on div "Move" at bounding box center [1449, 626] width 131 height 29
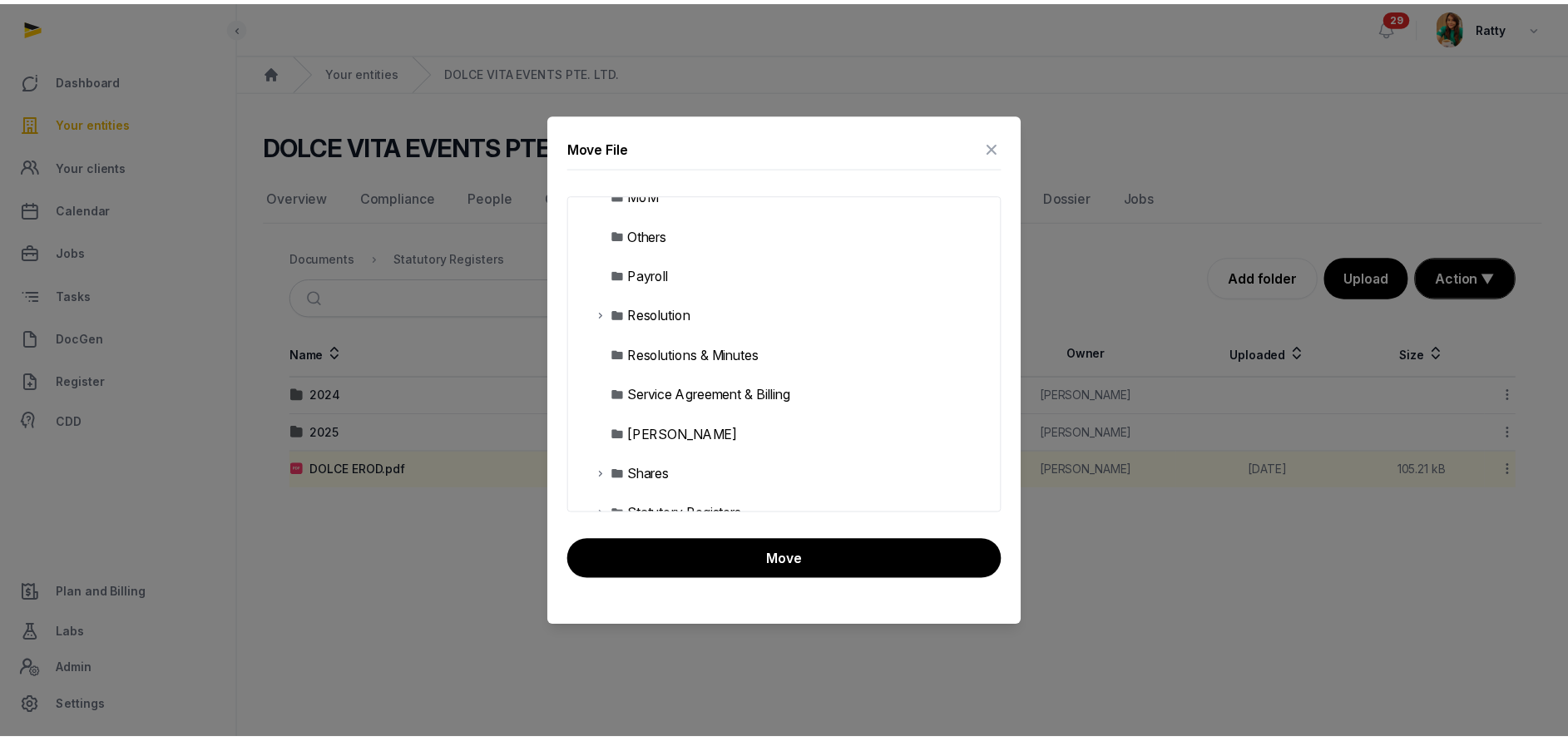
scroll to position [749, 0]
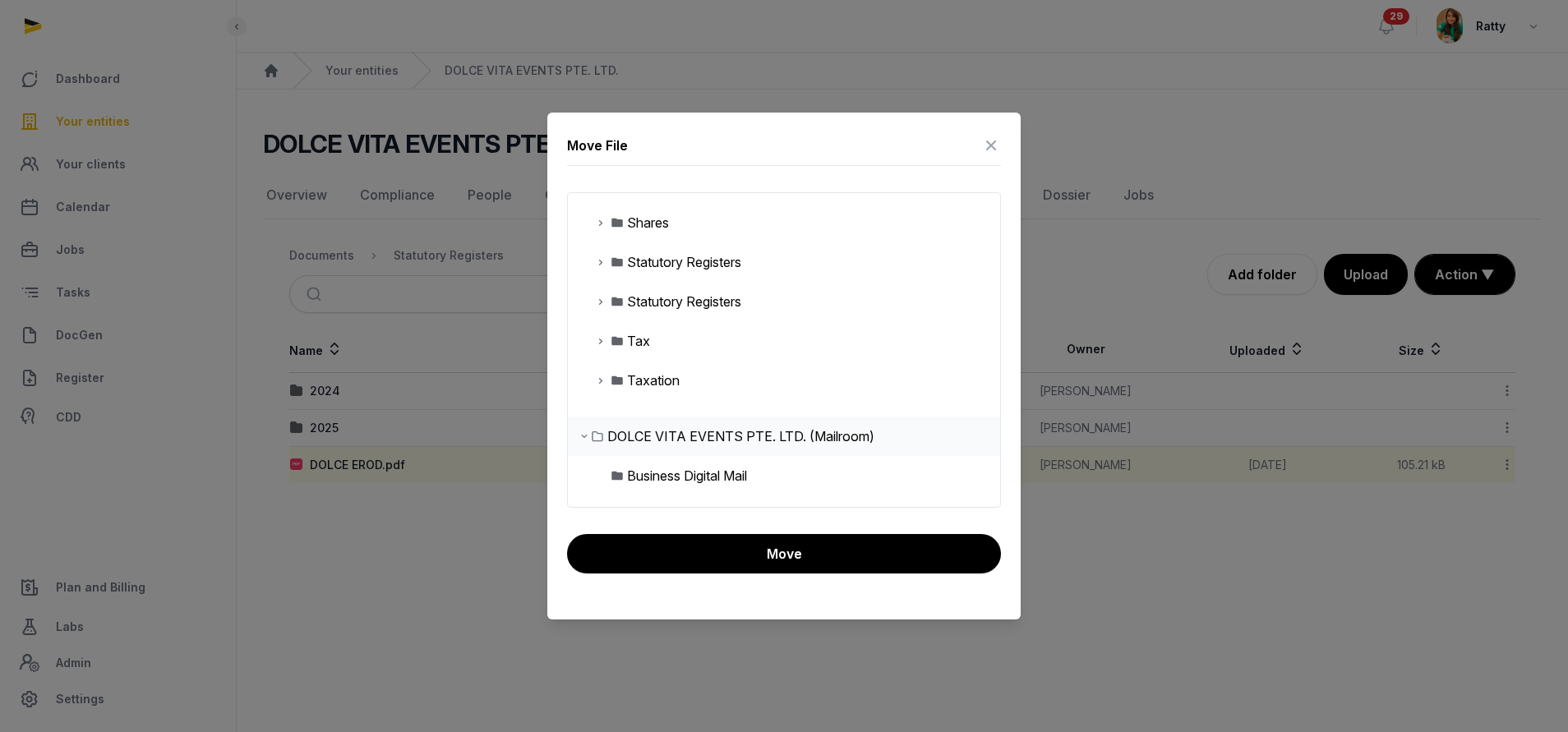
click at [604, 299] on icon at bounding box center [600, 301] width 13 height 20
click at [638, 338] on div "2024" at bounding box center [646, 341] width 51 height 20
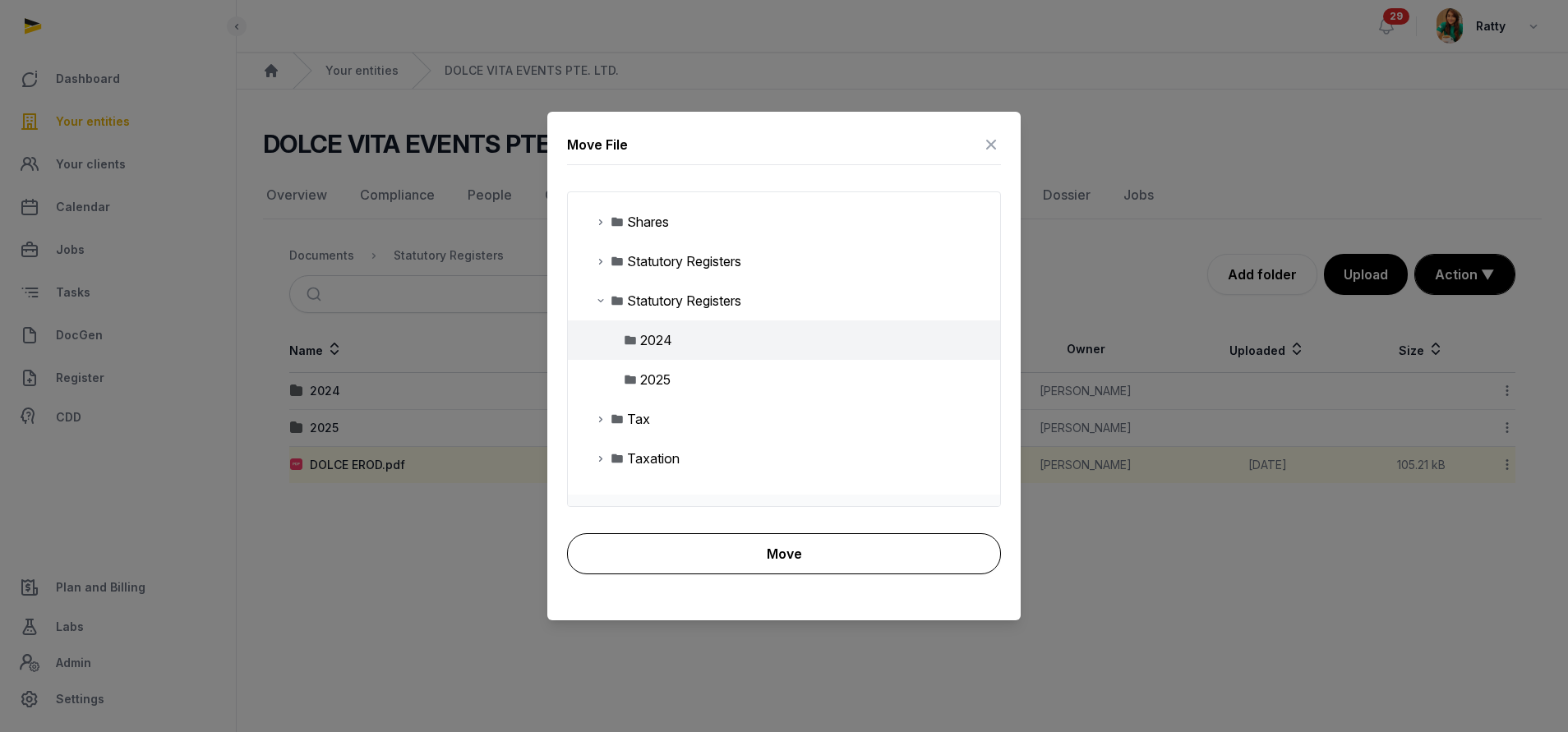
click at [831, 559] on button "Move" at bounding box center [784, 554] width 434 height 41
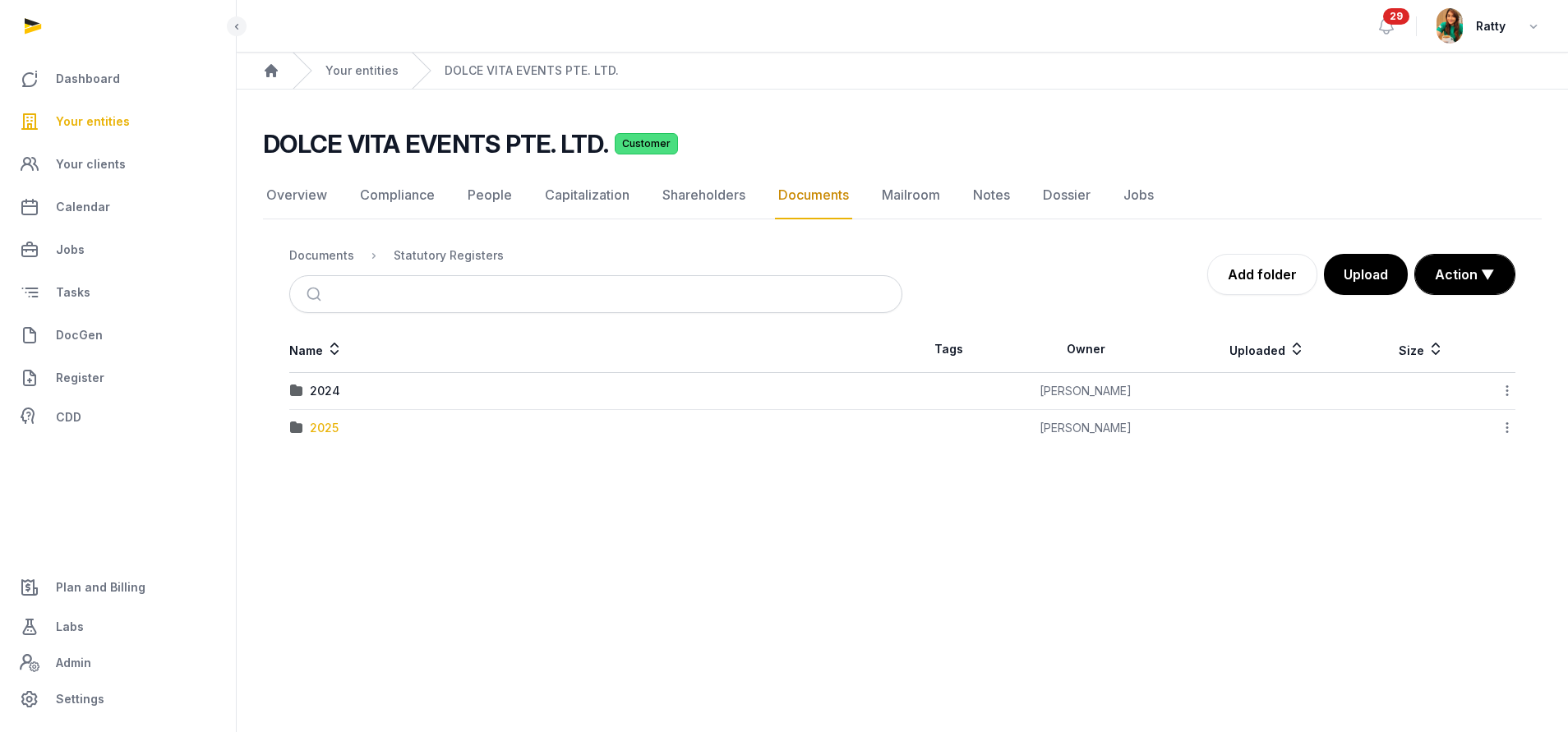
click at [335, 427] on div "2025" at bounding box center [324, 427] width 29 height 16
click at [1504, 392] on icon at bounding box center [1507, 390] width 15 height 17
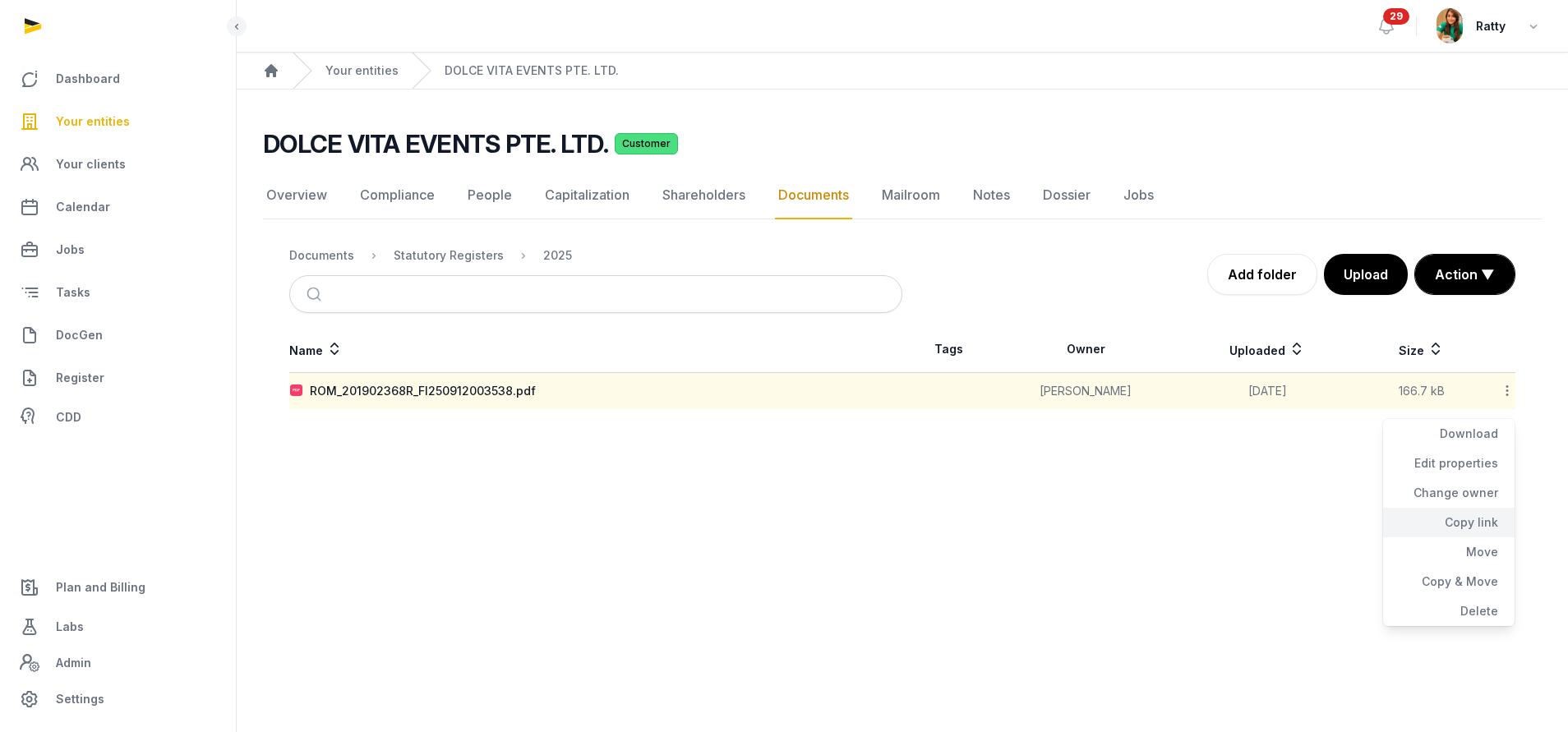
click at [1460, 521] on div "Copy link" at bounding box center [1449, 523] width 131 height 29
click at [397, 202] on link "Compliance" at bounding box center [397, 196] width 82 height 48
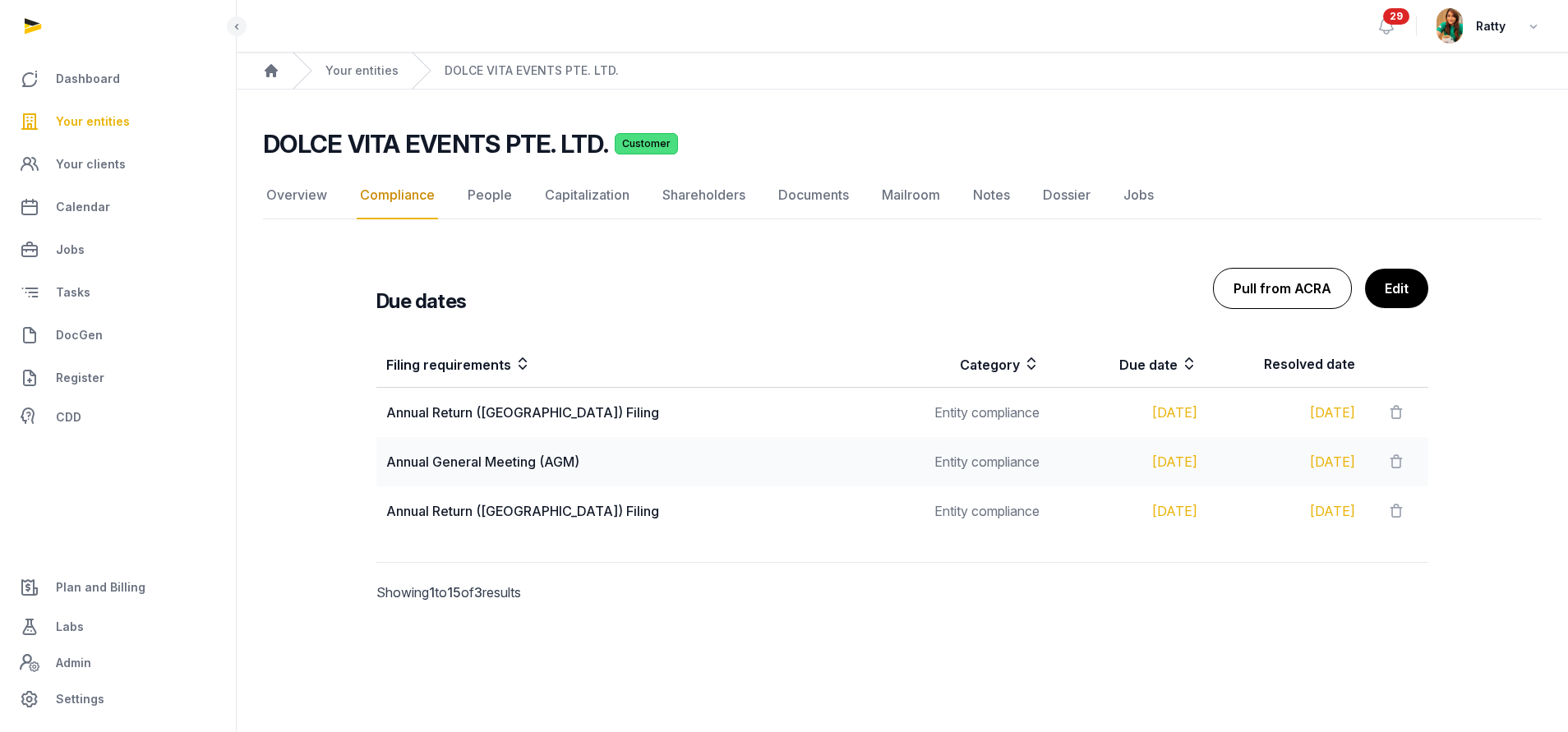
click at [1253, 281] on button "Pull from ACRA" at bounding box center [1283, 288] width 139 height 41
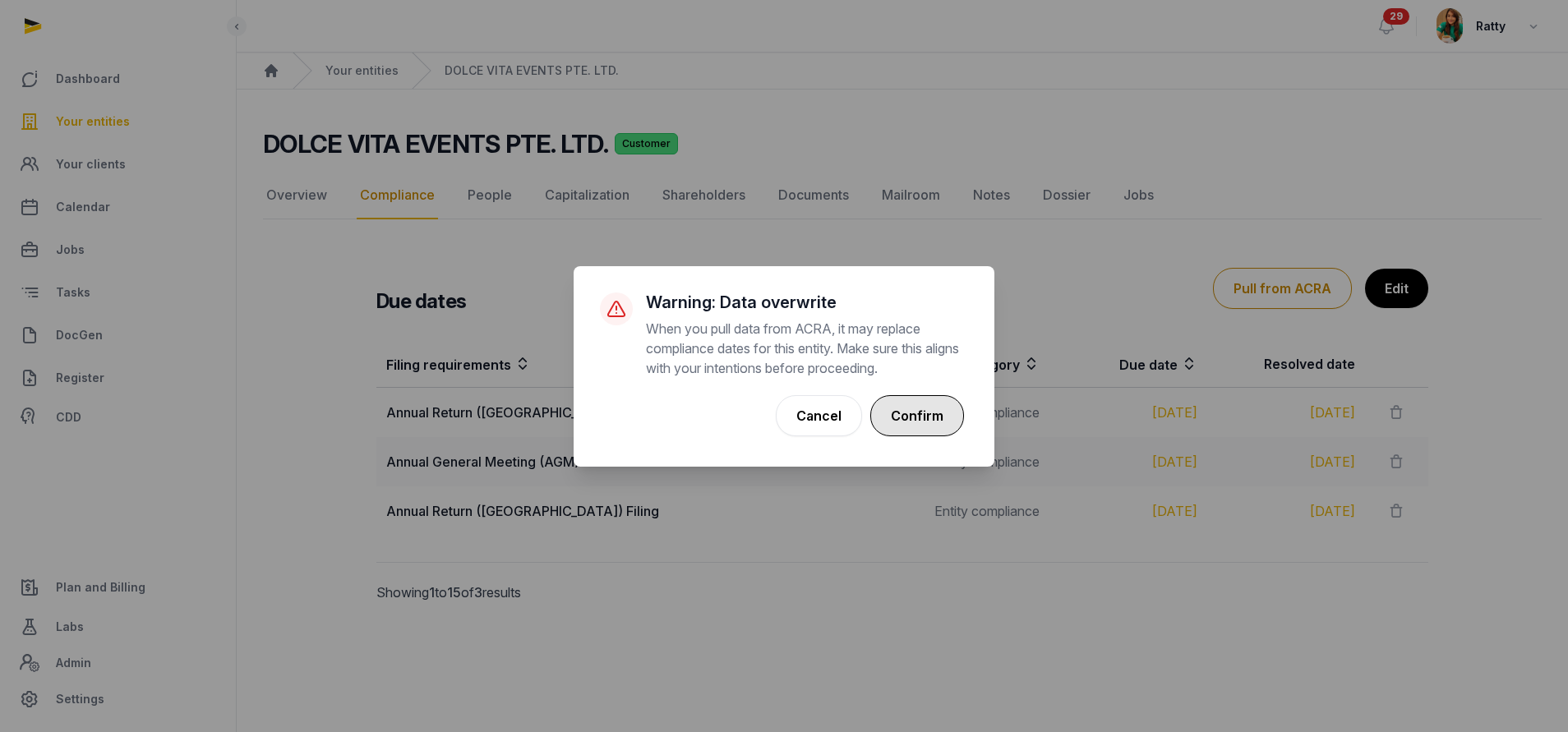
click at [919, 424] on button "Confirm" at bounding box center [917, 416] width 94 height 41
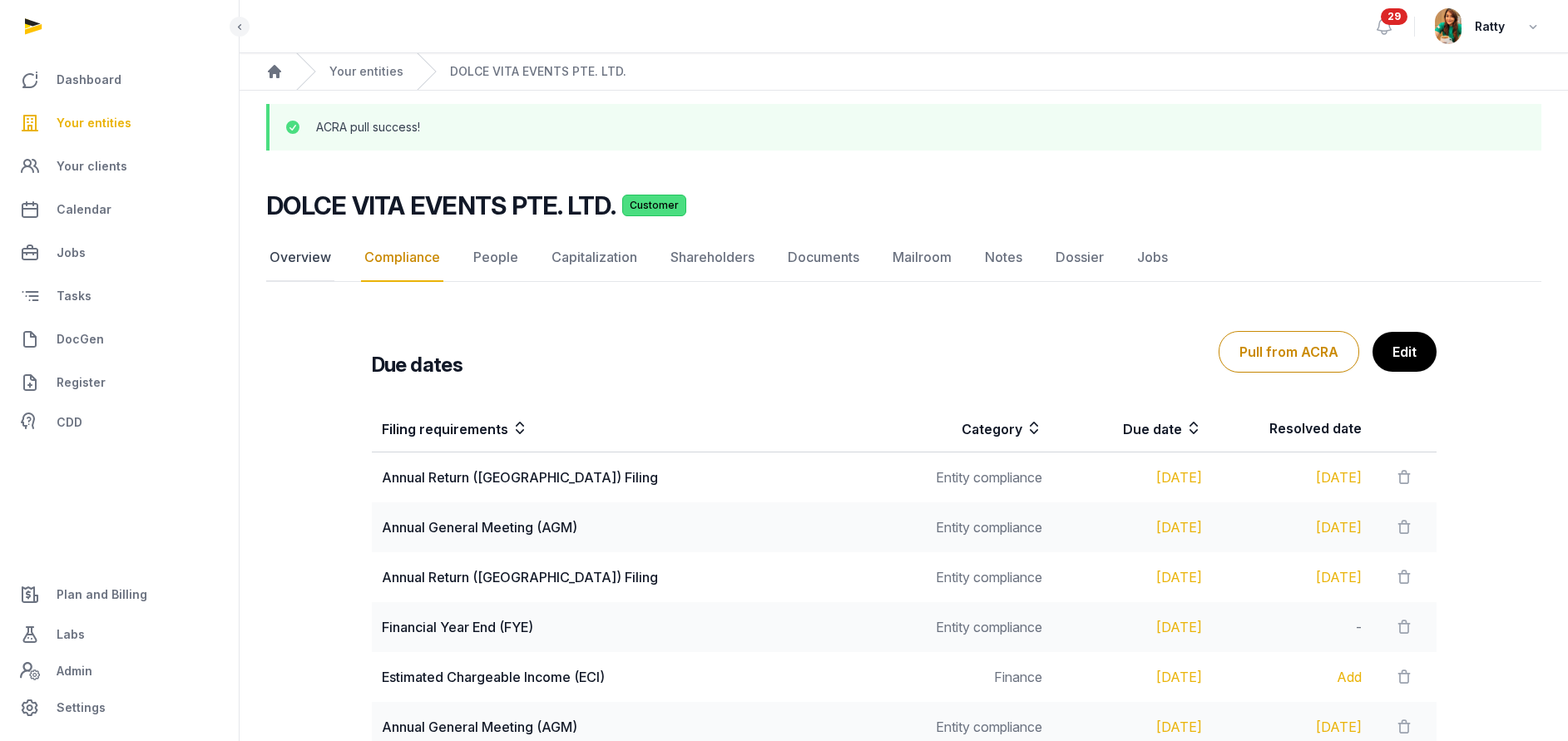
click at [297, 252] on link "Overview" at bounding box center [300, 258] width 69 height 49
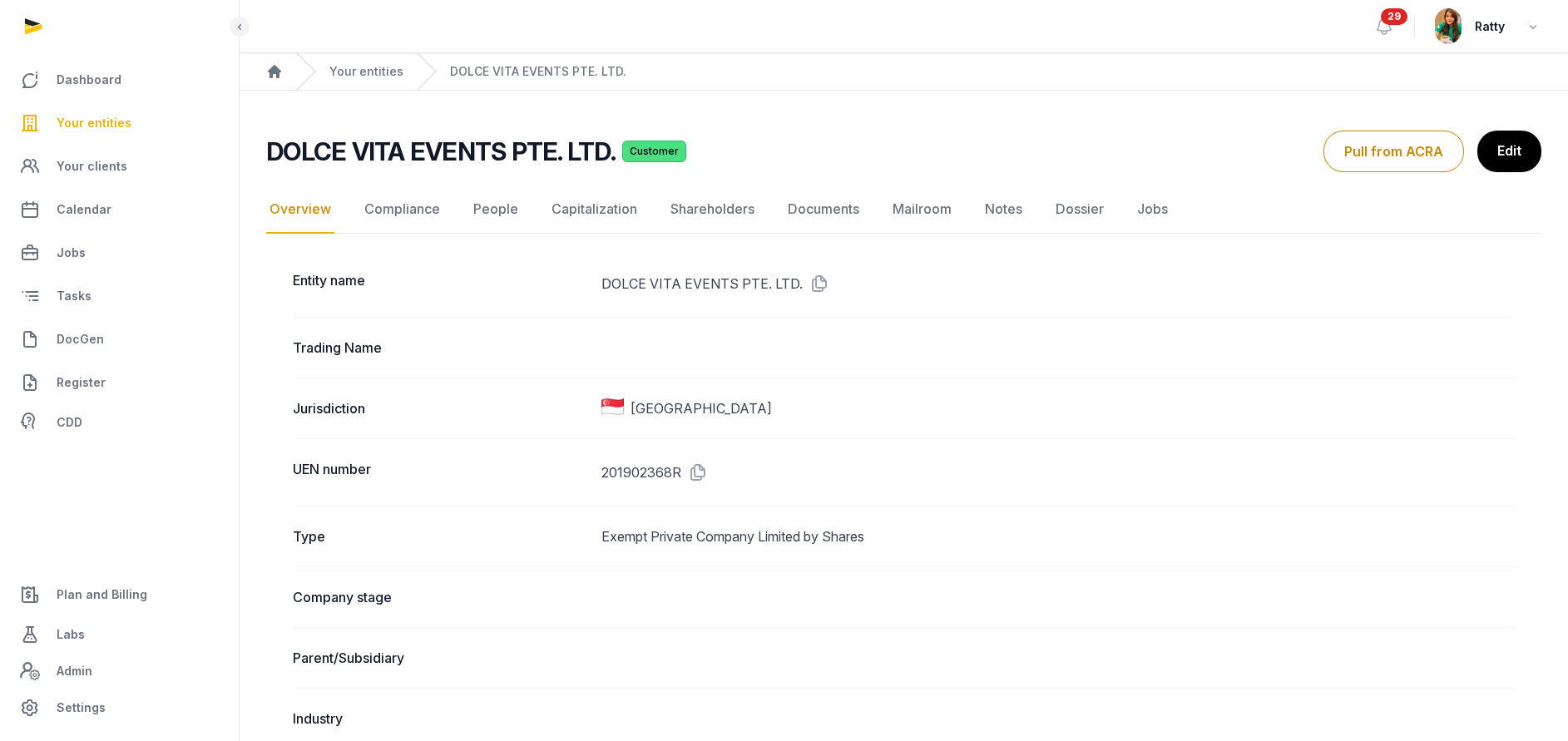
click at [696, 471] on icon at bounding box center [694, 473] width 27 height 27
click at [802, 202] on link "Documents" at bounding box center [824, 210] width 78 height 49
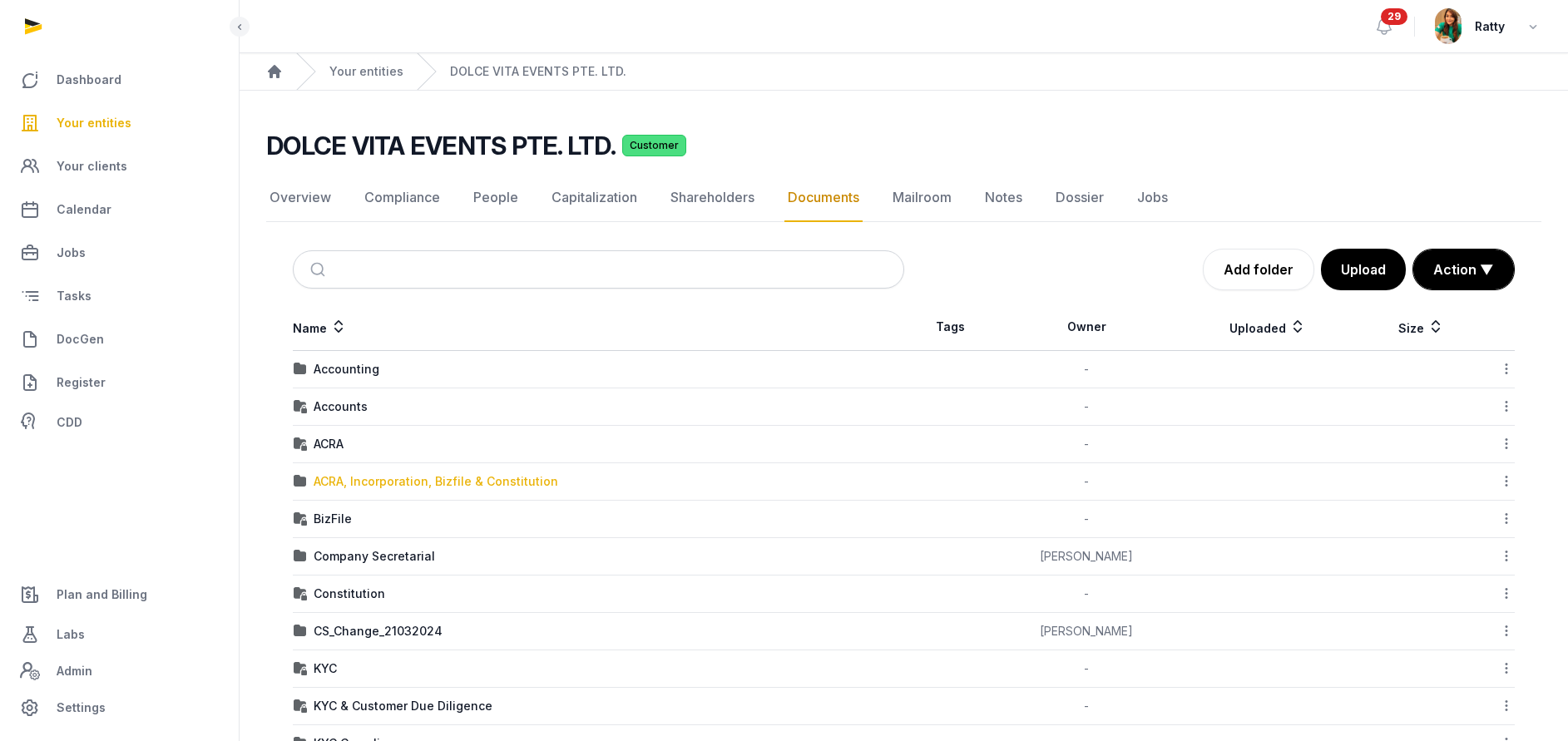
click at [354, 480] on div "ACRA, Incorporation, Bizfile & Constitution" at bounding box center [436, 481] width 245 height 17
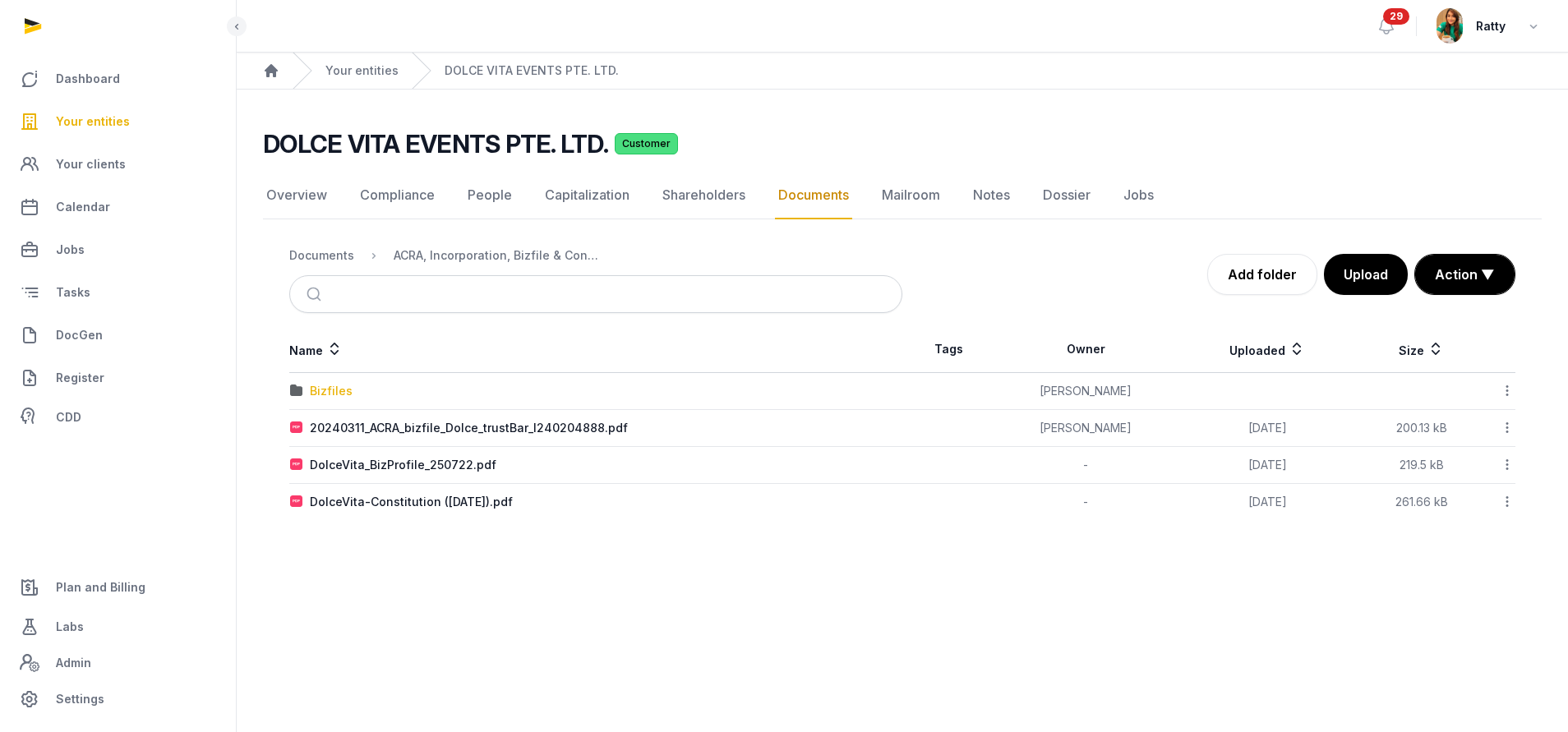
click at [334, 387] on div "Bizfiles" at bounding box center [331, 390] width 43 height 16
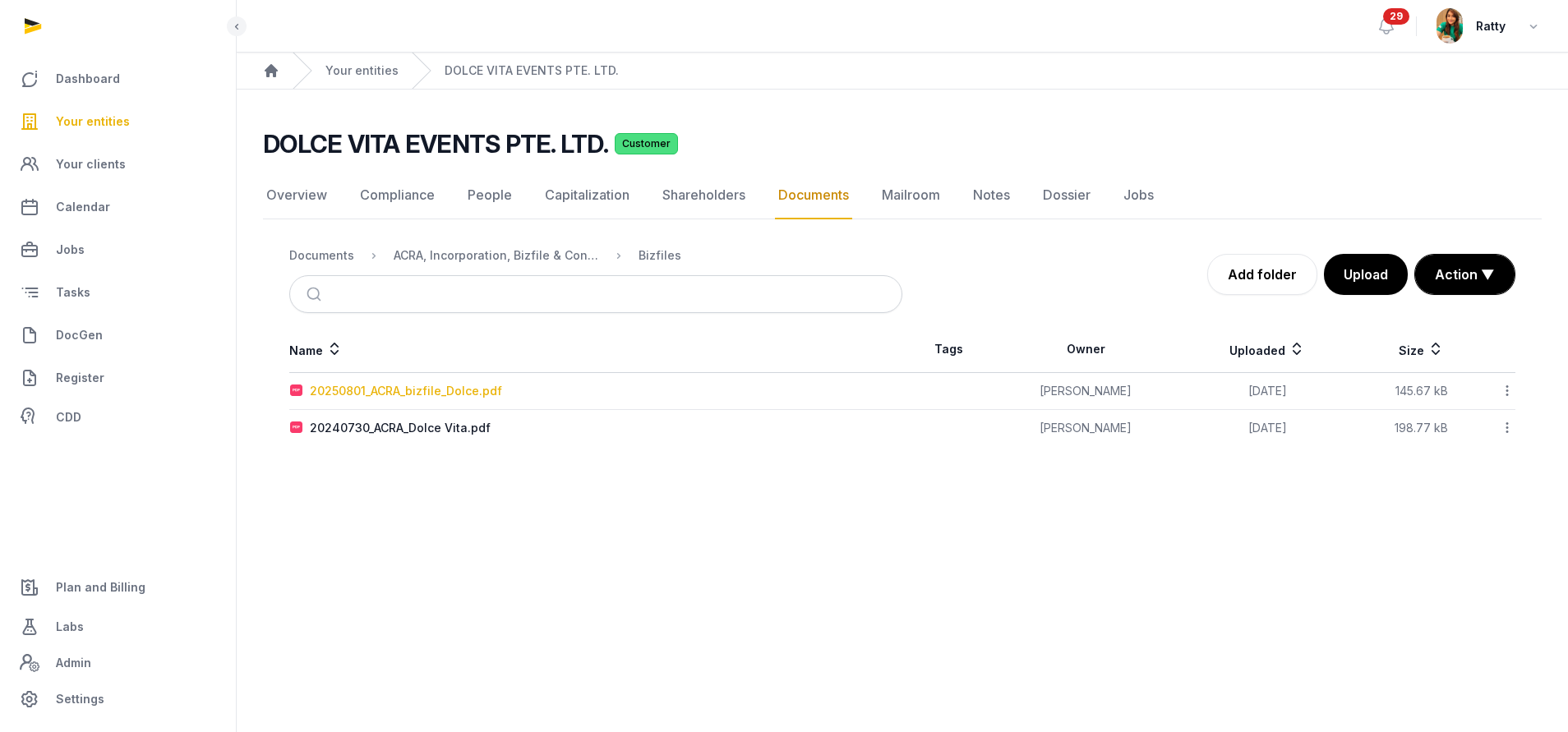
click at [417, 387] on div "20250801_ACRA_bizfile_Dolce.pdf" at bounding box center [406, 390] width 192 height 16
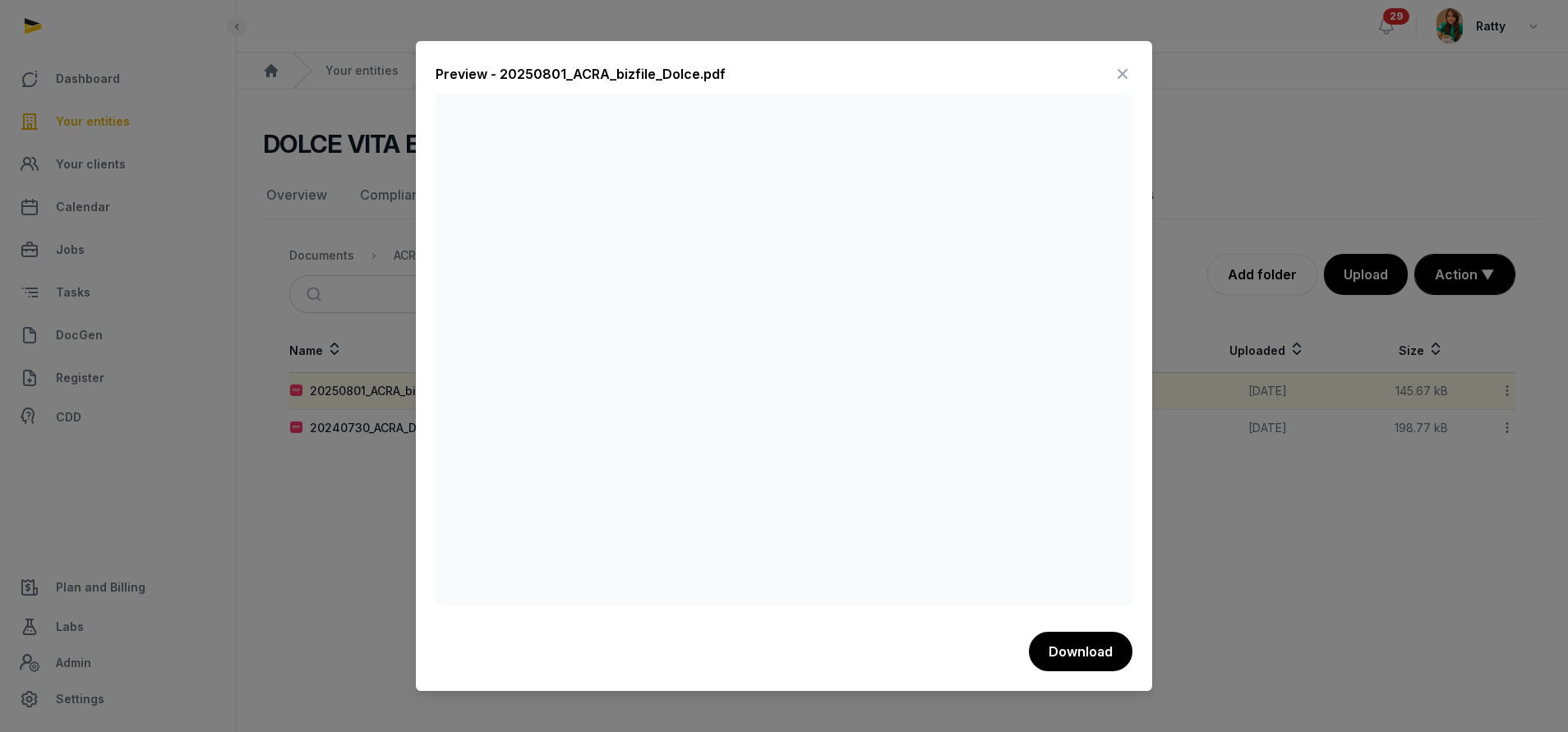
click at [1113, 72] on icon at bounding box center [1123, 74] width 20 height 27
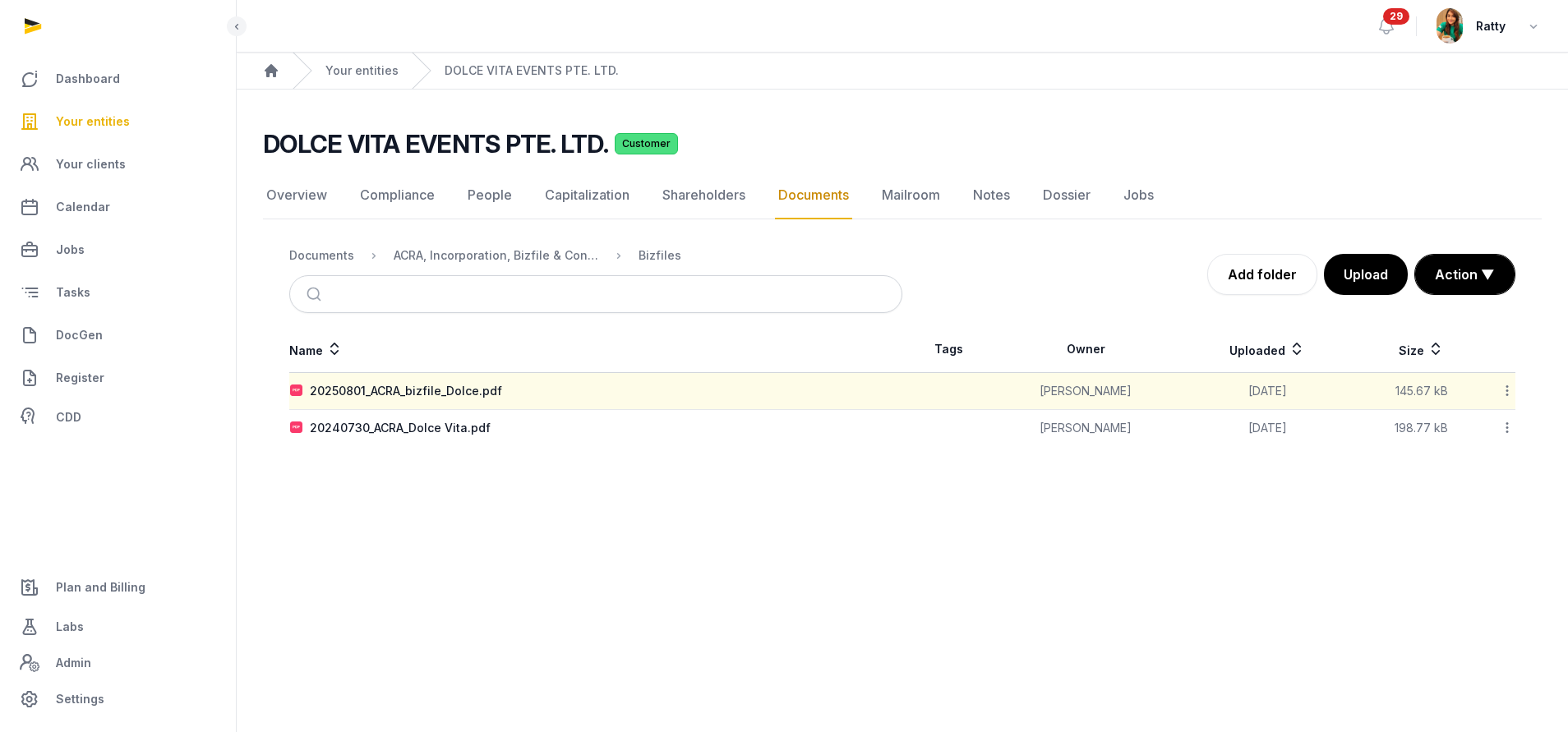
click at [1503, 390] on icon at bounding box center [1507, 390] width 15 height 17
click at [1471, 523] on div "Copy link" at bounding box center [1449, 523] width 131 height 29
click at [1249, 269] on link "Add folder" at bounding box center [1262, 275] width 110 height 41
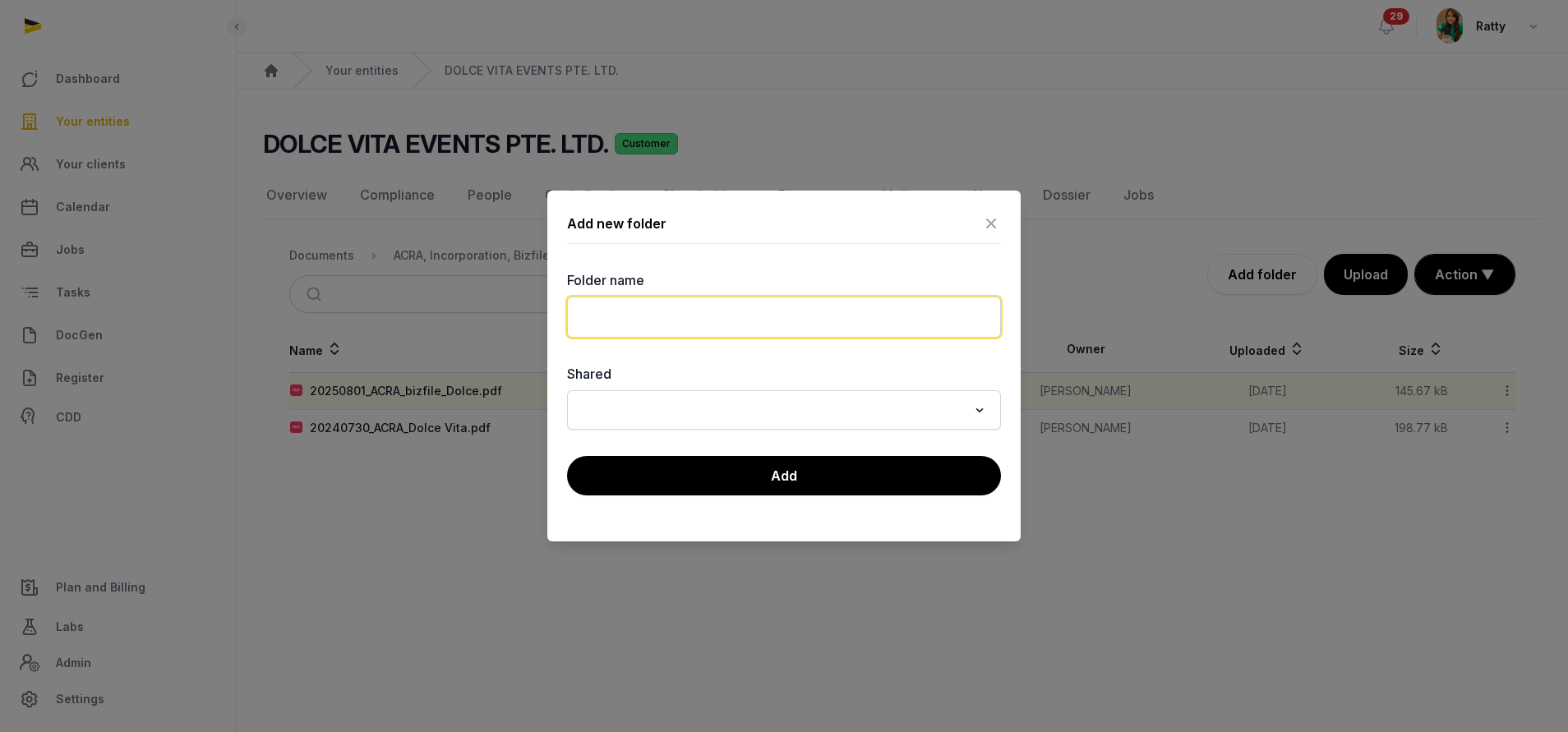
click at [898, 304] on input "text" at bounding box center [784, 318] width 434 height 41
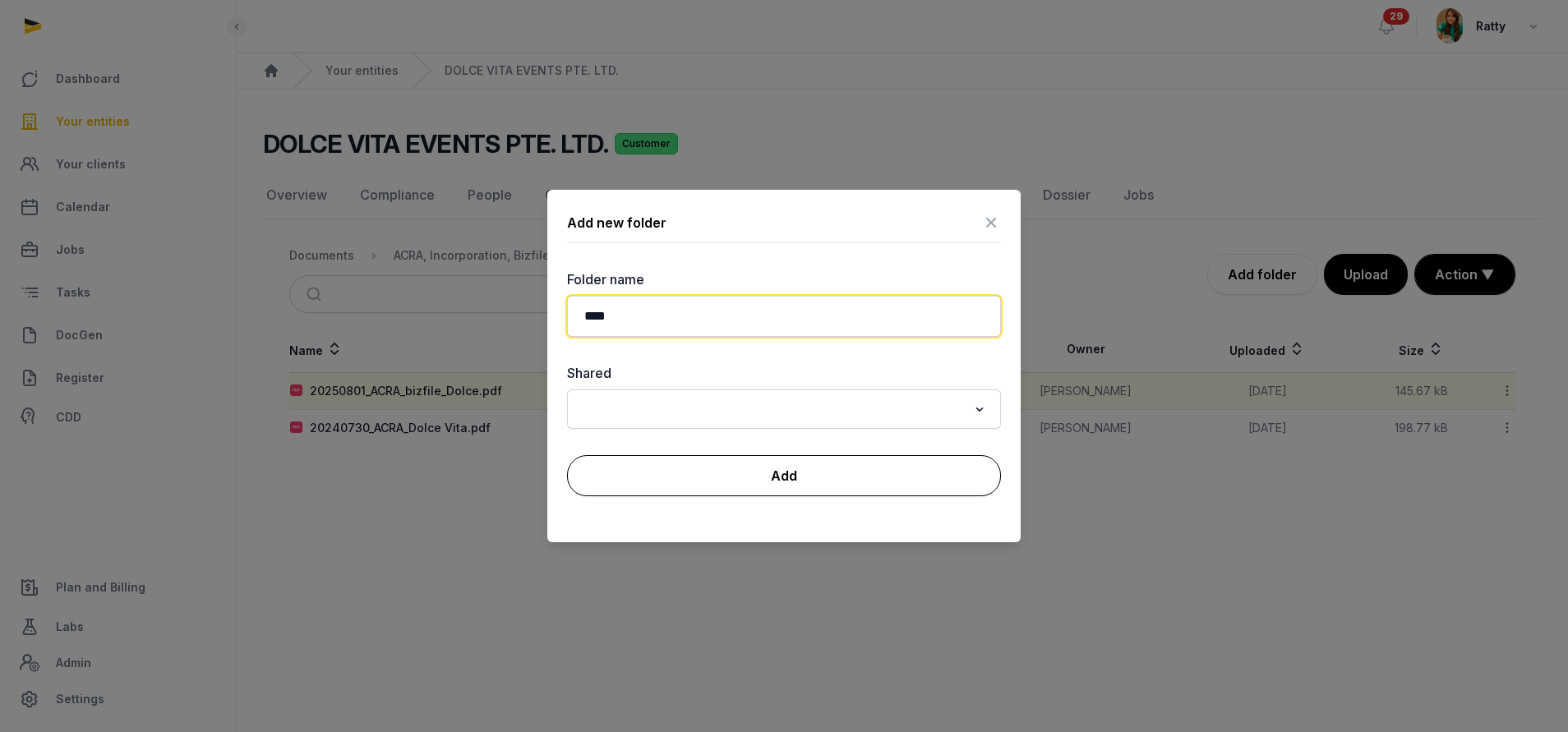
type input "****"
click at [821, 492] on button "Add" at bounding box center [784, 476] width 434 height 41
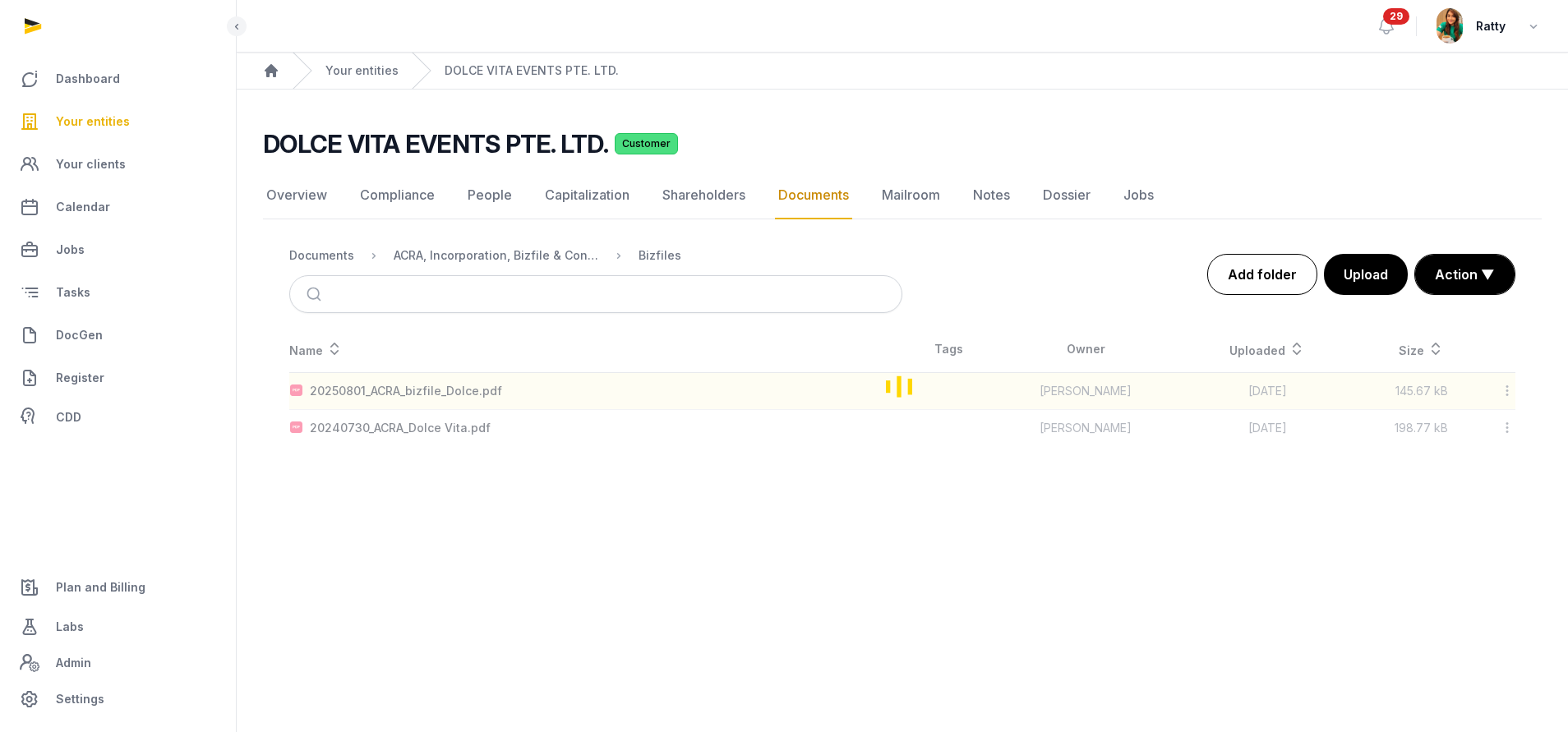
click at [1268, 275] on link "Add folder" at bounding box center [1262, 275] width 110 height 41
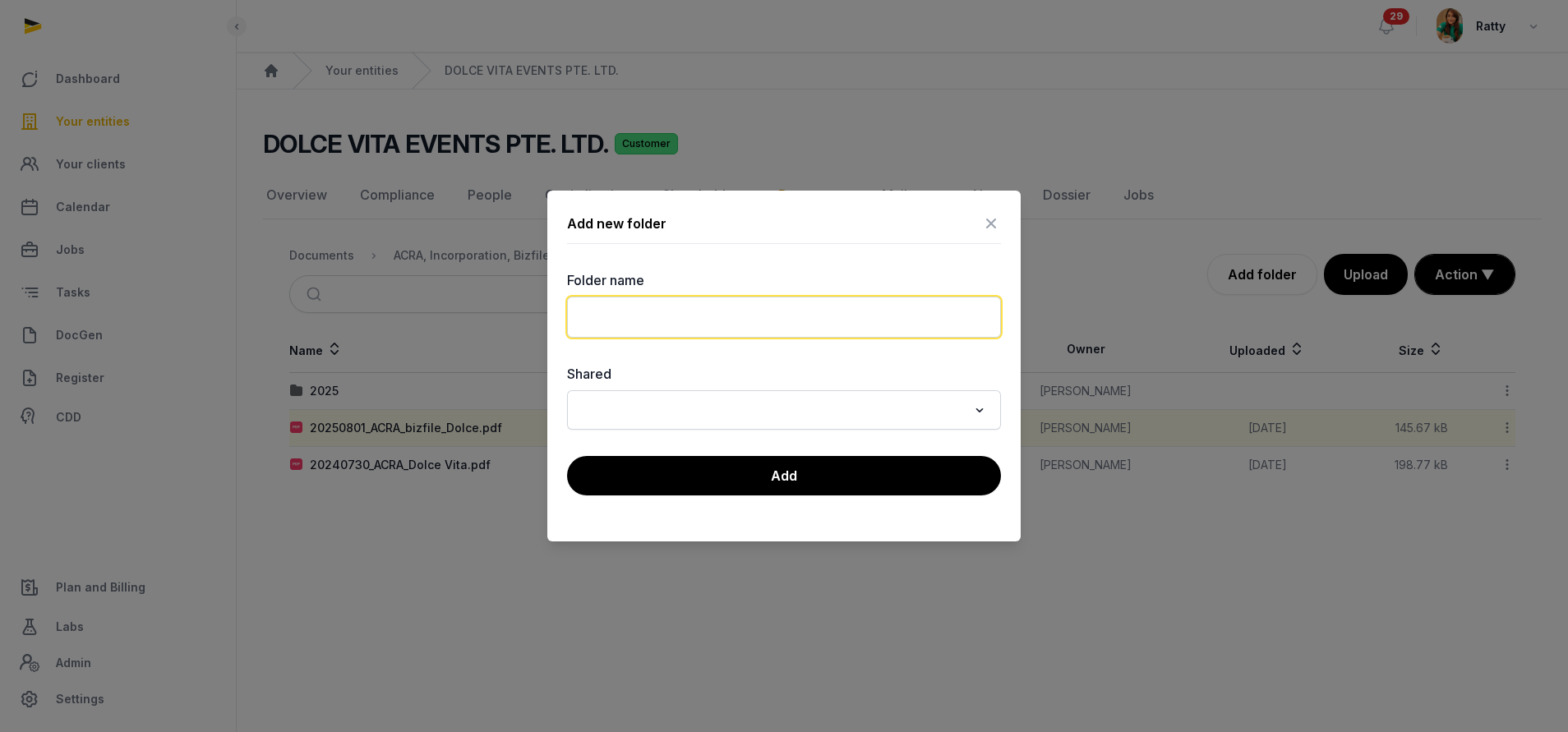
click at [871, 299] on input "text" at bounding box center [784, 318] width 434 height 41
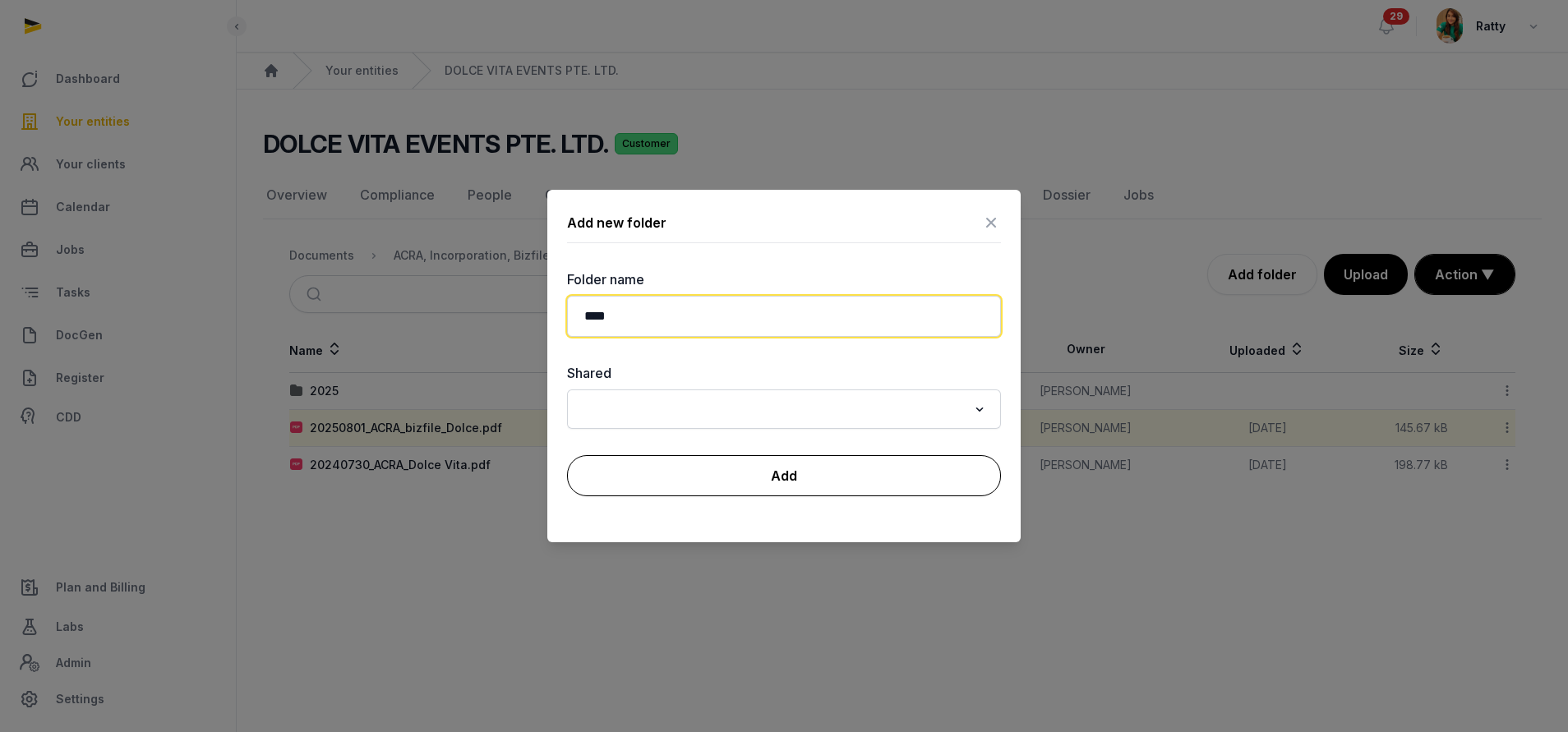
type input "****"
click at [796, 472] on button "Add" at bounding box center [784, 476] width 434 height 41
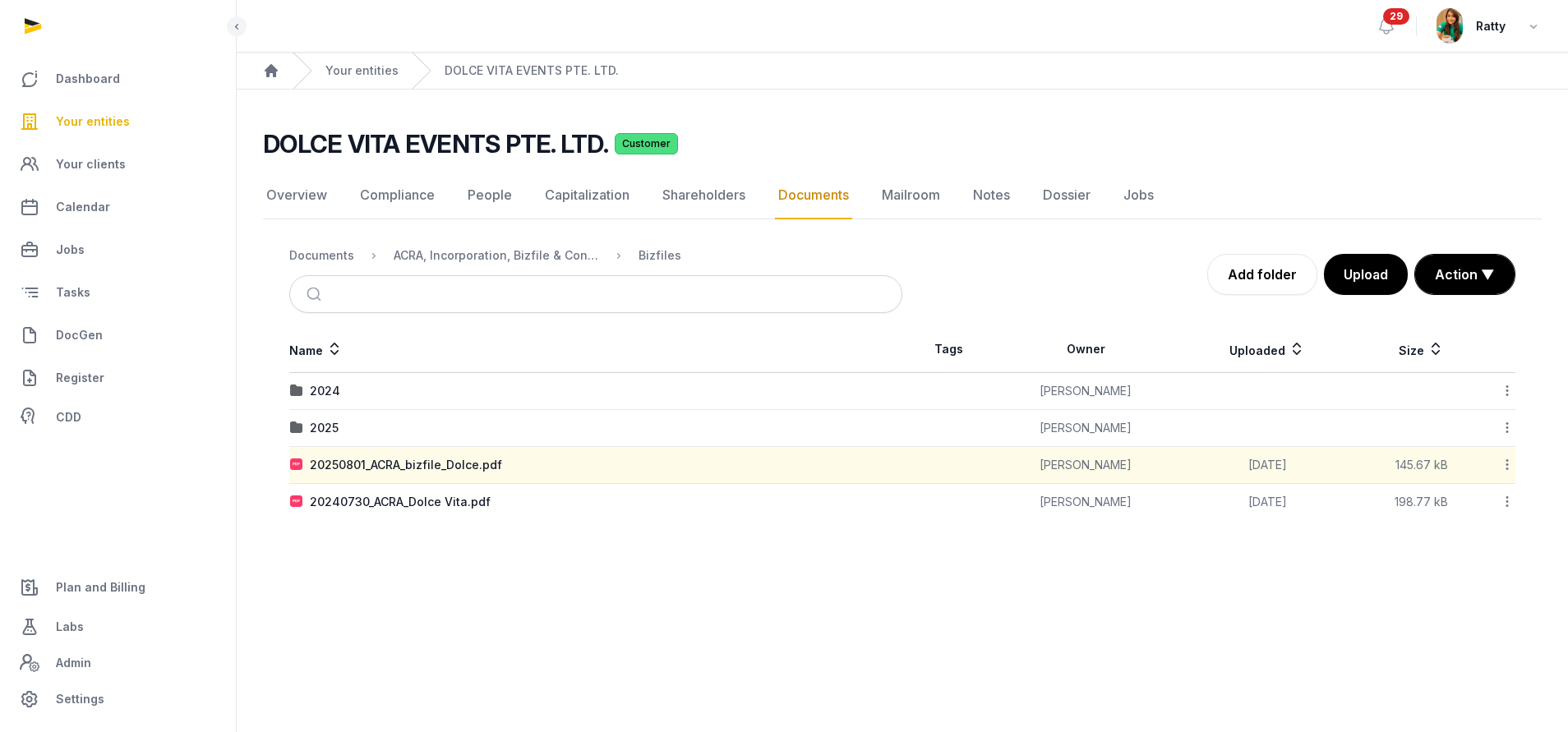
click at [1505, 465] on icon at bounding box center [1507, 465] width 15 height 17
click at [1466, 621] on div "Move" at bounding box center [1449, 626] width 131 height 29
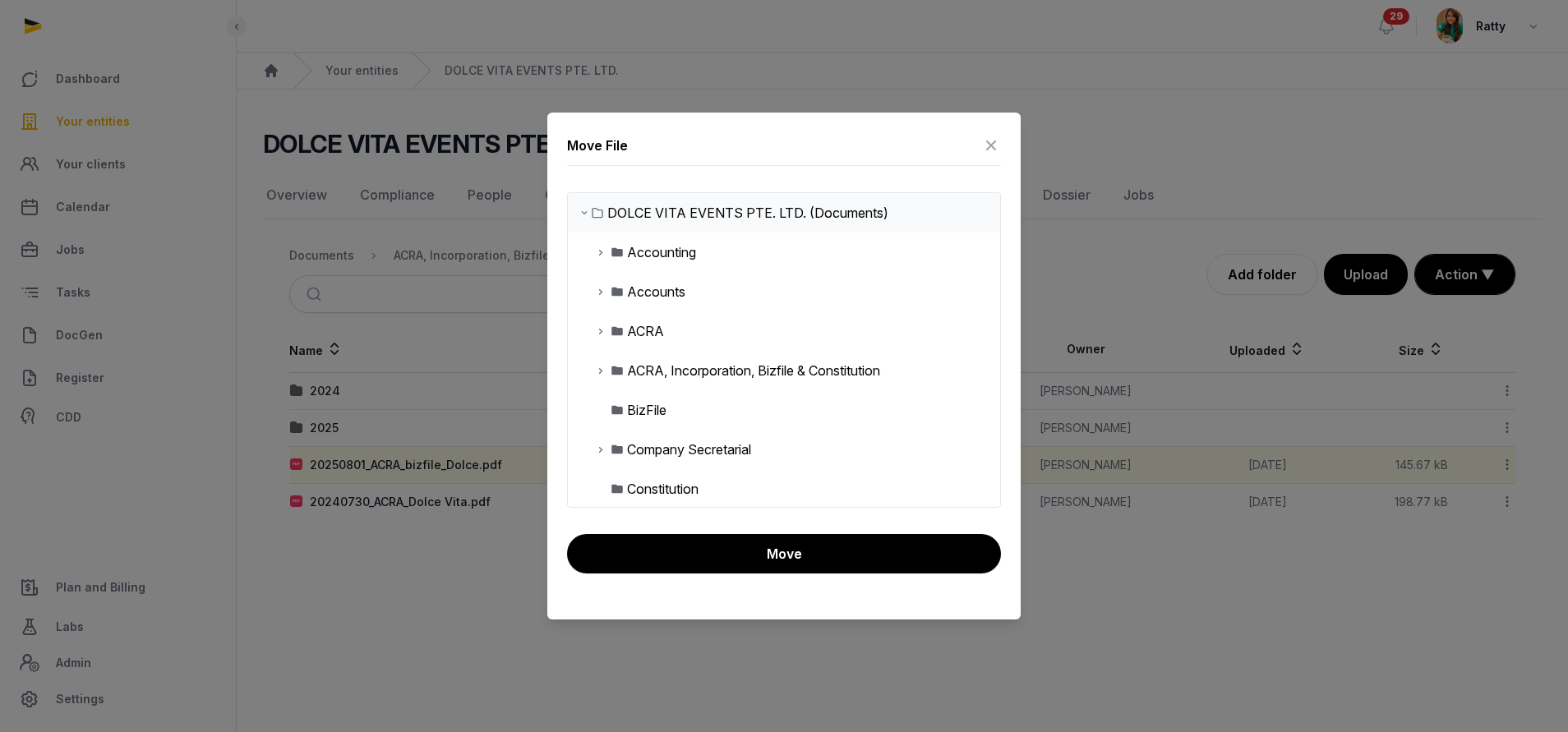
click at [601, 372] on icon at bounding box center [600, 370] width 13 height 20
click at [617, 408] on icon at bounding box center [614, 409] width 13 height 20
click at [661, 485] on div "2025" at bounding box center [668, 488] width 30 height 20
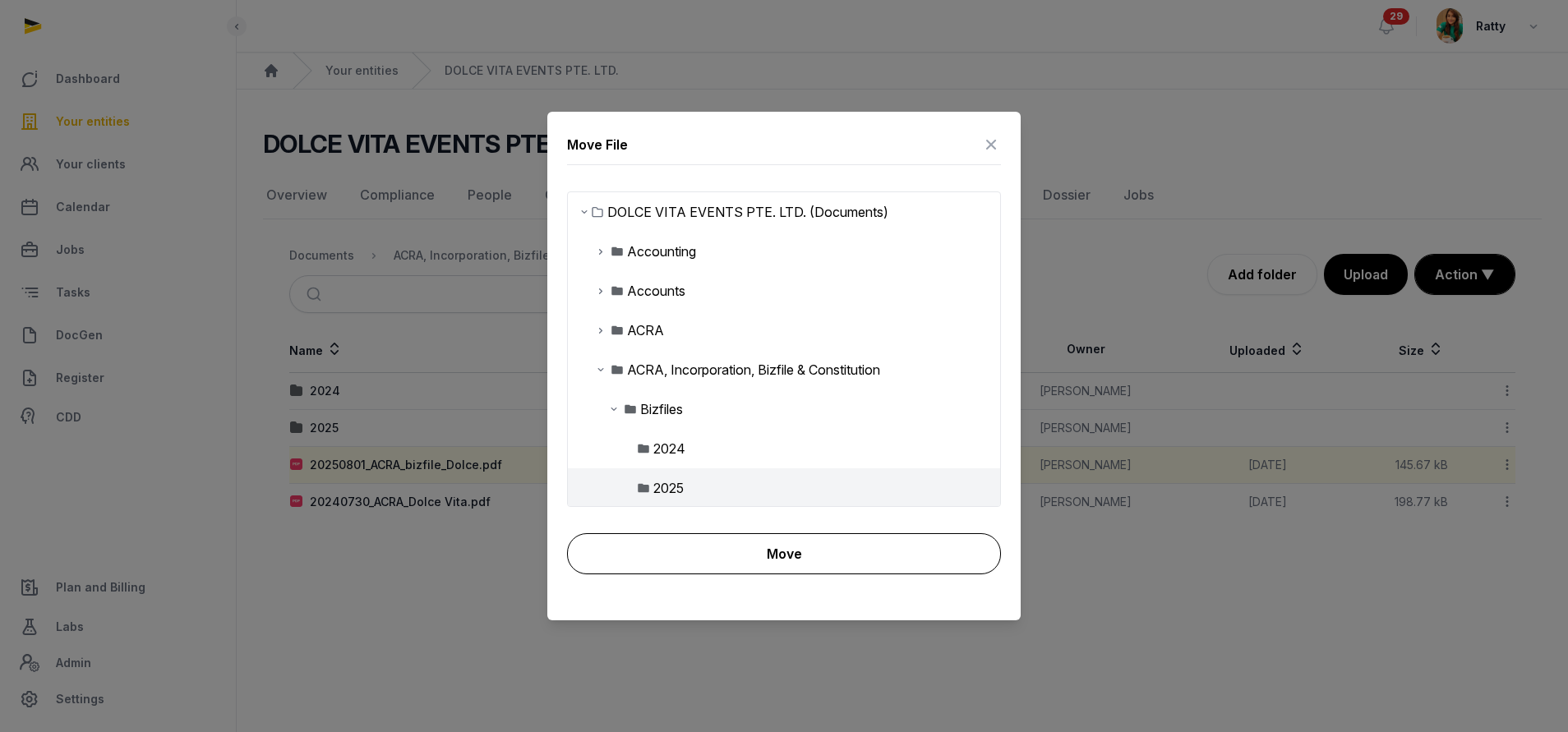
click at [756, 551] on button "Move" at bounding box center [784, 554] width 434 height 41
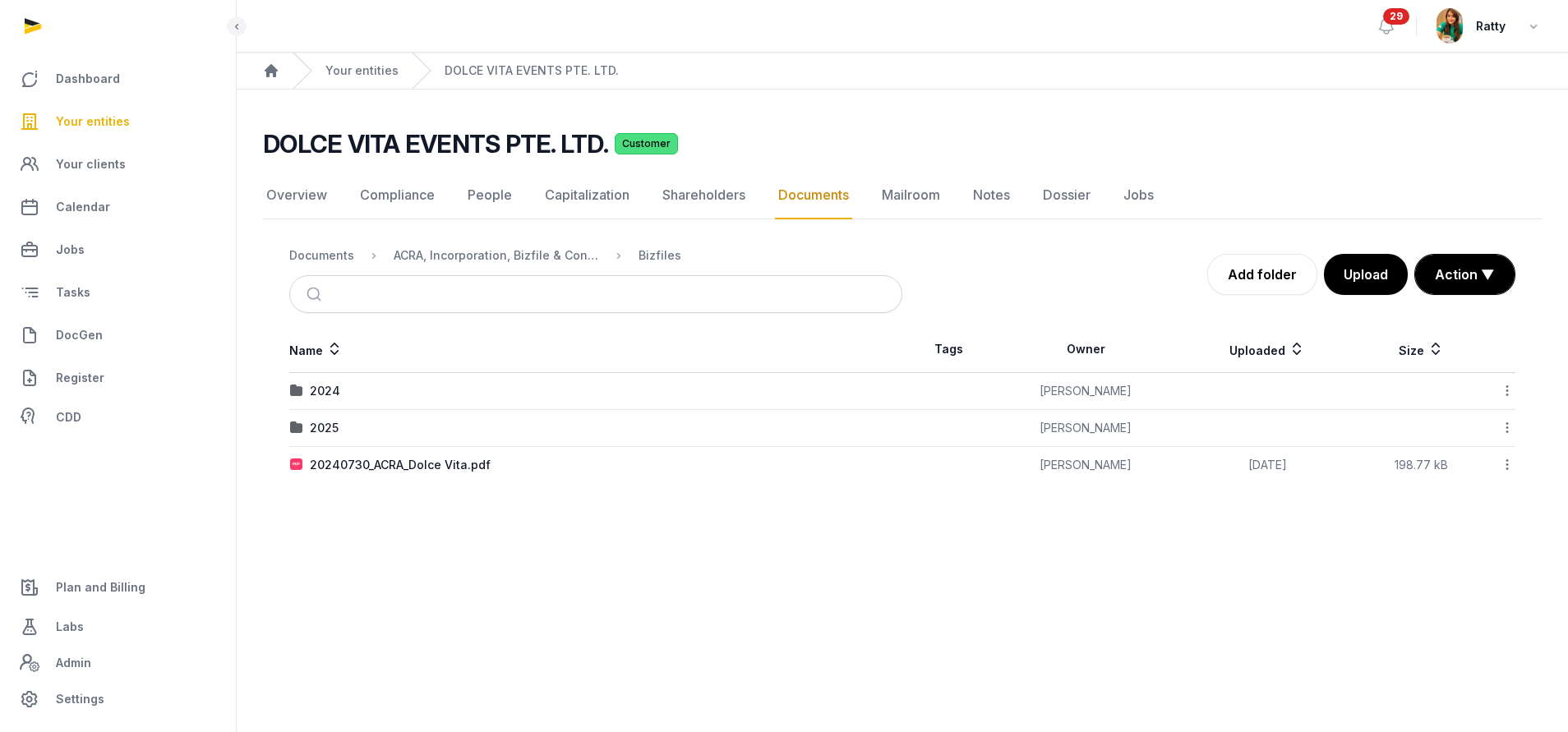
click at [1506, 463] on icon at bounding box center [1507, 465] width 15 height 17
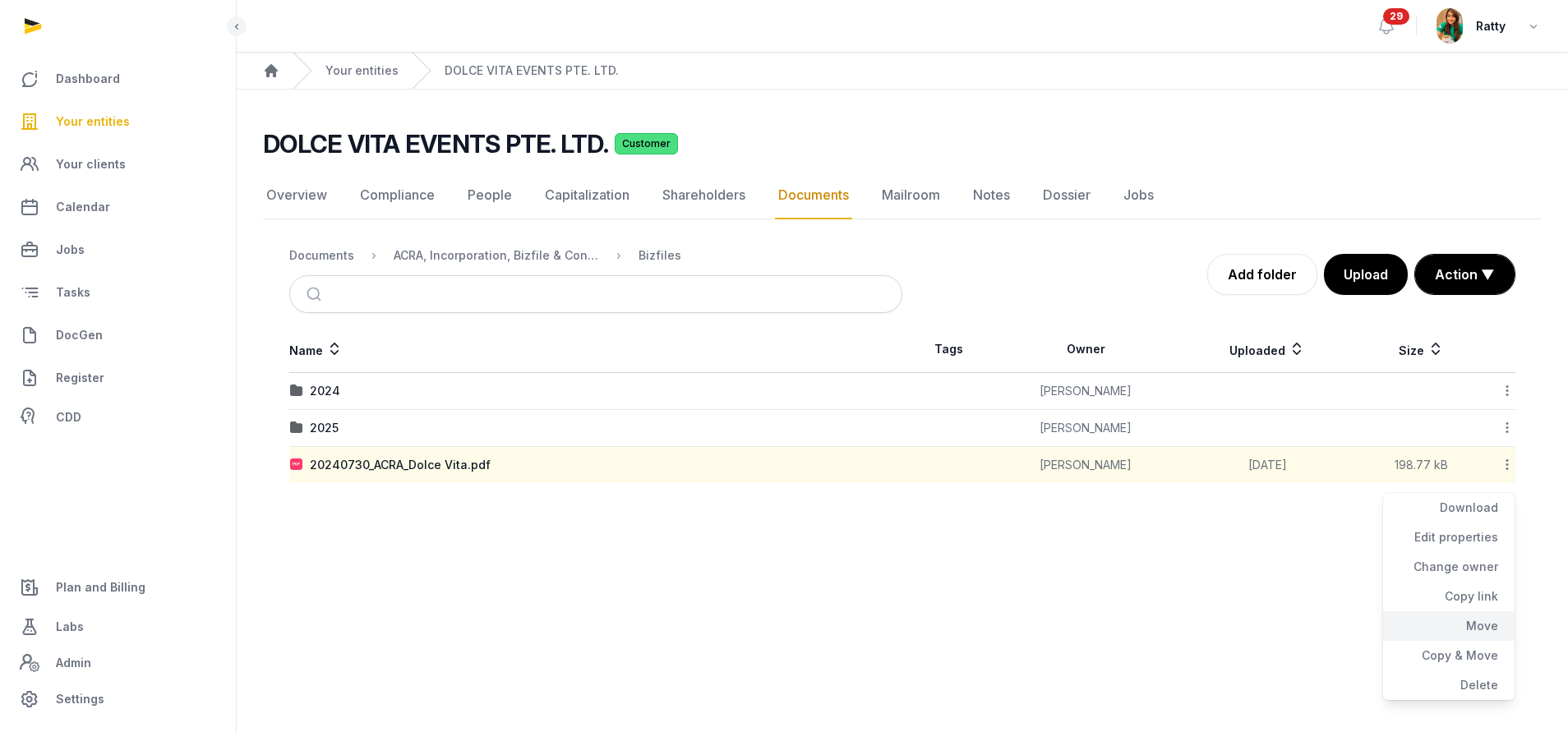
click at [1469, 622] on div "Move" at bounding box center [1449, 626] width 131 height 29
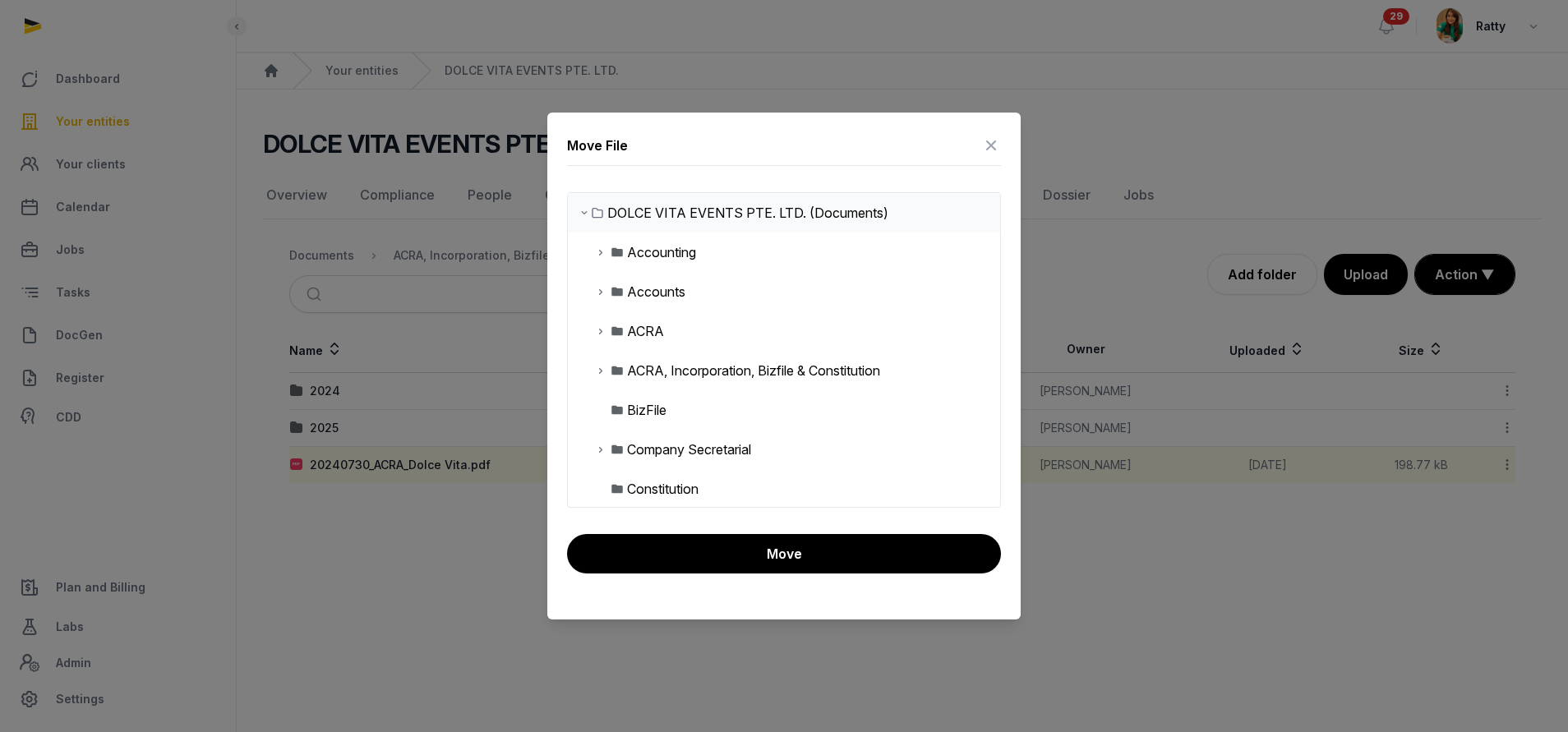
click at [596, 372] on icon at bounding box center [600, 370] width 13 height 20
click at [613, 406] on icon at bounding box center [614, 409] width 13 height 20
click at [657, 445] on div "2024" at bounding box center [669, 449] width 32 height 20
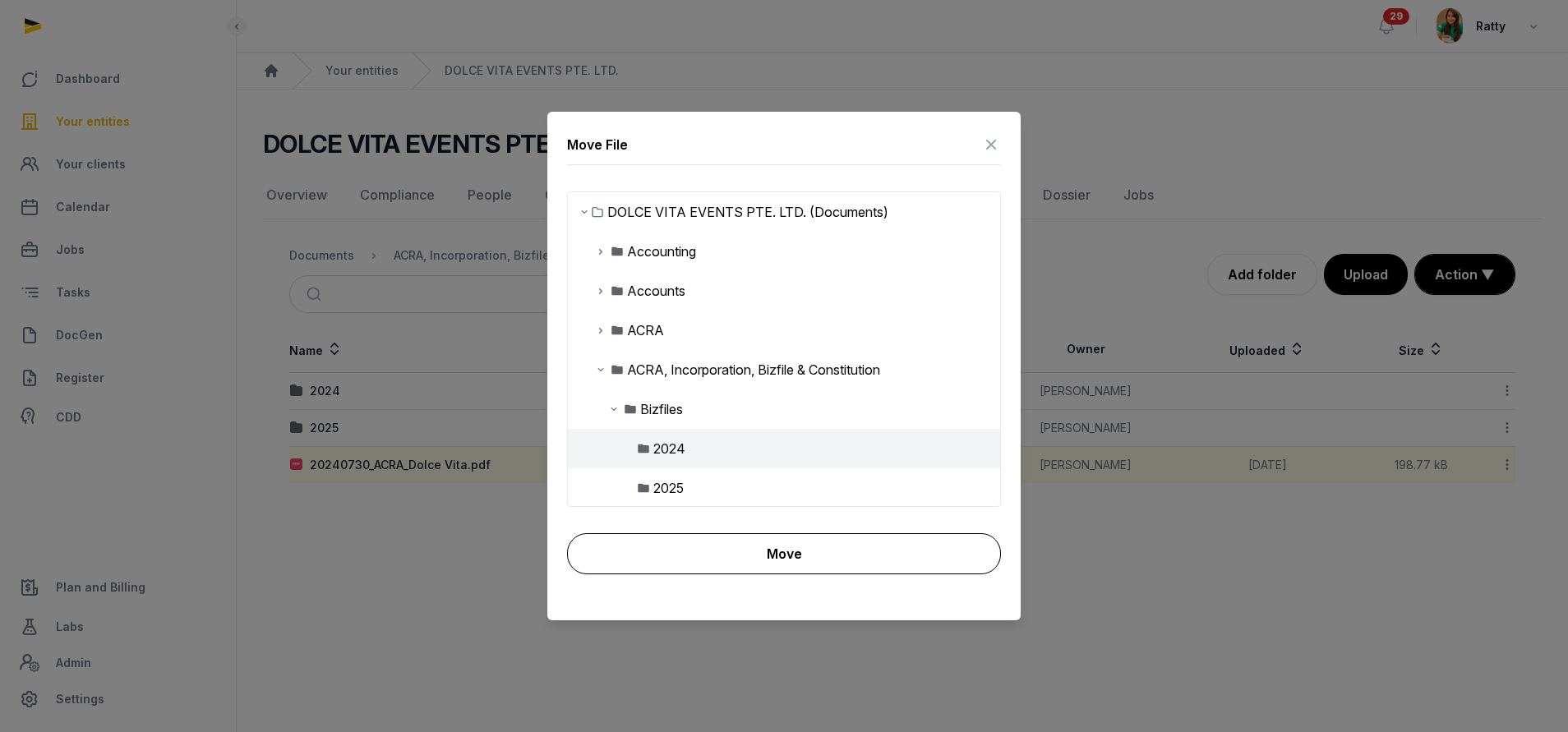
click at [789, 549] on button "Move" at bounding box center [784, 554] width 434 height 41
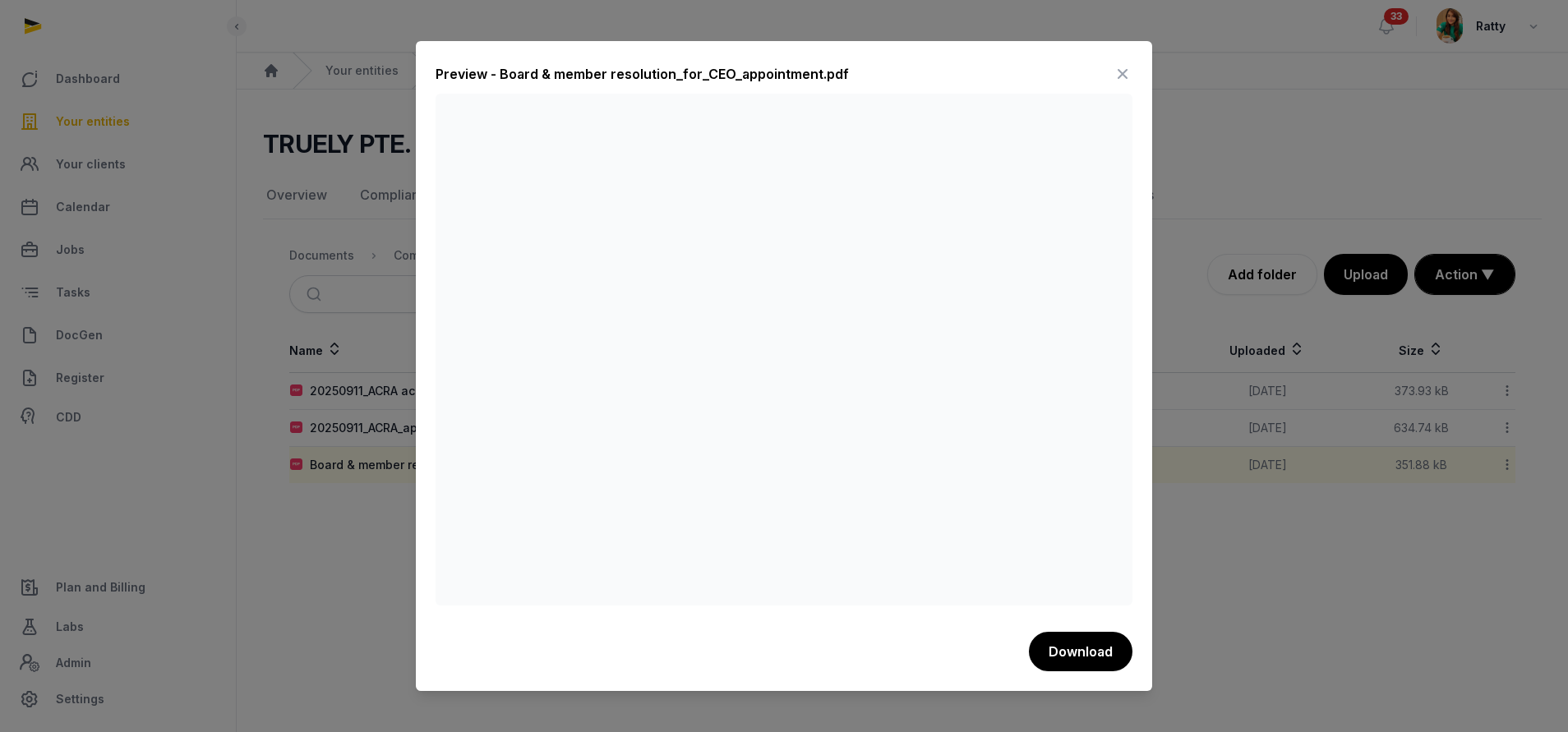
click at [1118, 75] on icon at bounding box center [1123, 74] width 20 height 27
